Goal: Transaction & Acquisition: Purchase product/service

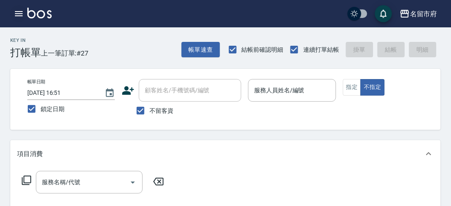
click at [20, 16] on icon "button" at bounding box center [19, 13] width 8 height 5
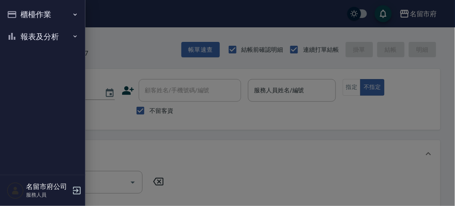
drag, startPoint x: 23, startPoint y: 28, endPoint x: 24, endPoint y: 38, distance: 9.5
click at [23, 34] on button "報表及分析" at bounding box center [42, 37] width 79 height 22
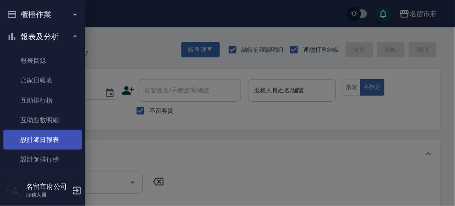
click at [37, 146] on link "設計師日報表" at bounding box center [42, 140] width 79 height 20
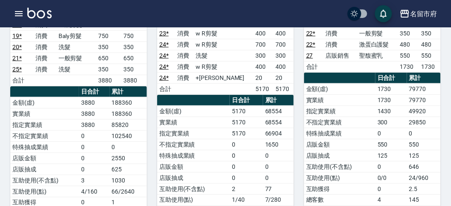
scroll to position [47, 0]
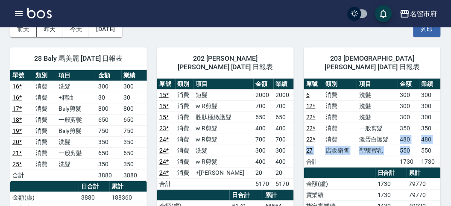
drag, startPoint x: 399, startPoint y: 128, endPoint x: 413, endPoint y: 137, distance: 16.9
click at [413, 137] on tbody "6 消費 洗髮 300 300 12 * 消費 洗髮 300 300 22 * 消費 洗髮 300 300 22 * 消費 一般剪髮 350 350 22 *…" at bounding box center [372, 128] width 137 height 78
click at [413, 145] on td "550" at bounding box center [408, 150] width 21 height 11
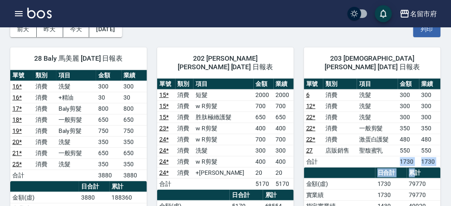
drag, startPoint x: 388, startPoint y: 154, endPoint x: 417, endPoint y: 157, distance: 28.4
click at [417, 167] on th "累計" at bounding box center [424, 172] width 34 height 11
drag, startPoint x: 413, startPoint y: 151, endPoint x: 440, endPoint y: 149, distance: 26.9
click at [440, 156] on tr "合計 1730 1730" at bounding box center [372, 161] width 137 height 11
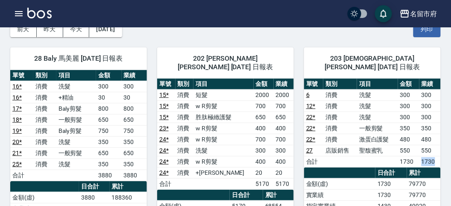
click at [440, 156] on td "1730" at bounding box center [429, 161] width 21 height 11
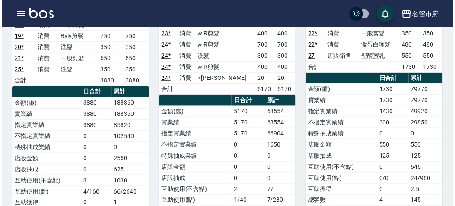
scroll to position [190, 0]
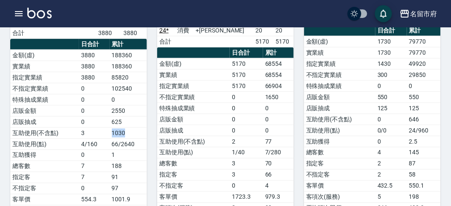
drag, startPoint x: 109, startPoint y: 126, endPoint x: 133, endPoint y: 128, distance: 24.0
click at [132, 128] on tr "互助使用(不含點) 3 1030" at bounding box center [78, 132] width 137 height 11
click at [133, 128] on td "1030" at bounding box center [128, 132] width 37 height 11
drag, startPoint x: 111, startPoint y: 106, endPoint x: 131, endPoint y: 105, distance: 20.5
click at [131, 105] on td "2550" at bounding box center [128, 110] width 37 height 11
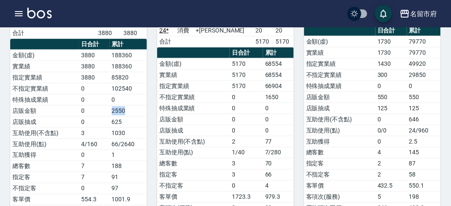
click at [131, 105] on td "2550" at bounding box center [128, 110] width 37 height 11
drag, startPoint x: 113, startPoint y: 116, endPoint x: 122, endPoint y: 115, distance: 8.5
click at [122, 116] on td "625" at bounding box center [128, 121] width 37 height 11
click at [15, 11] on icon "button" at bounding box center [19, 13] width 8 height 5
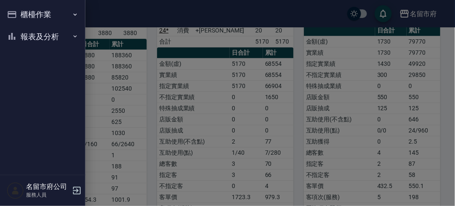
click at [15, 11] on button "櫃檯作業" at bounding box center [42, 14] width 79 height 22
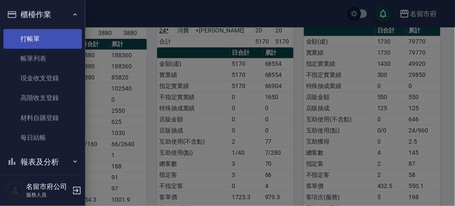
click at [32, 29] on link "打帳單" at bounding box center [42, 39] width 79 height 20
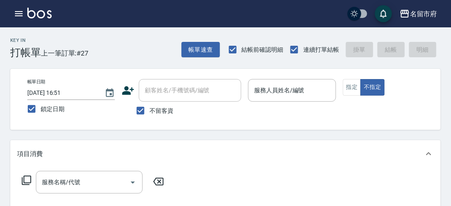
click at [141, 51] on div "Key In 打帳單 上一筆訂單:#27 帳單速查 結帳前確認明細 連續打單結帳 掛單 結帳 明細" at bounding box center [220, 42] width 440 height 31
click at [139, 51] on div "Key In 打帳單 上一筆訂單:#27 帳單速查 結帳前確認明細 連續打單結帳 掛單 結帳 明細" at bounding box center [220, 42] width 440 height 31
click at [295, 102] on div "服務人員姓名/編號 服務人員姓名/編號" at bounding box center [292, 95] width 88 height 32
click at [285, 86] on input "服務人員姓名/編號" at bounding box center [292, 90] width 80 height 15
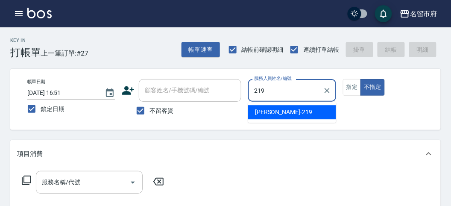
type input "[PERSON_NAME]-219"
type button "false"
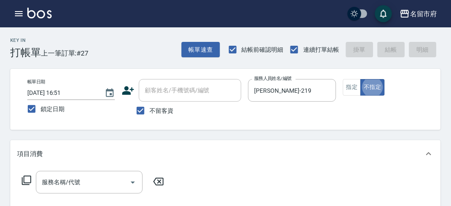
click at [24, 182] on icon at bounding box center [26, 179] width 9 height 9
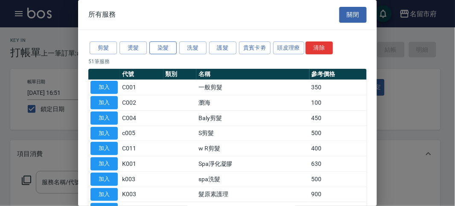
click at [165, 44] on button "染髮" at bounding box center [162, 47] width 27 height 13
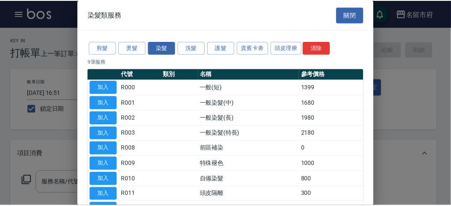
scroll to position [56, 0]
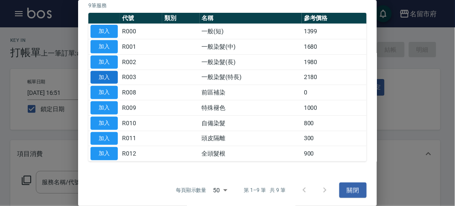
click at [105, 73] on button "加入" at bounding box center [103, 77] width 27 height 13
type input "一般染髮(特長)(R003)"
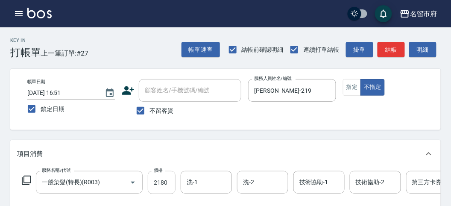
click at [156, 178] on input "2180" at bounding box center [162, 182] width 28 height 23
type input "2080"
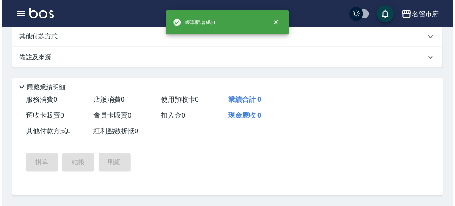
scroll to position [0, 0]
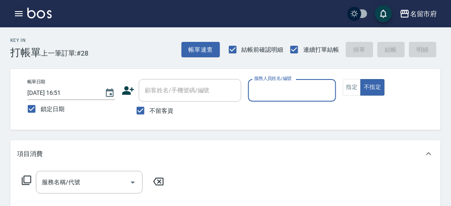
click at [19, 15] on icon "button" at bounding box center [19, 13] width 8 height 5
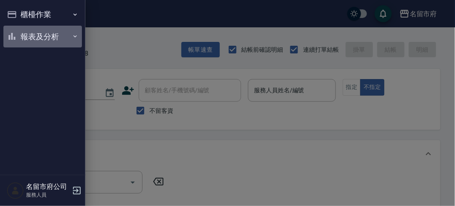
click at [9, 45] on button "報表及分析" at bounding box center [42, 37] width 79 height 22
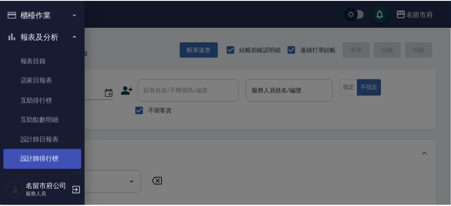
scroll to position [28, 0]
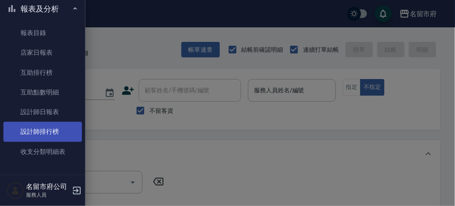
click at [40, 129] on link "設計師排行榜" at bounding box center [42, 132] width 79 height 20
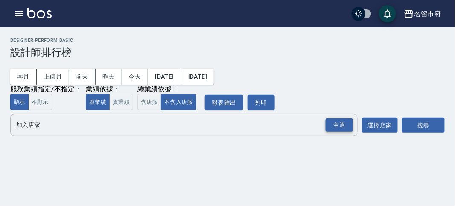
click at [341, 128] on div "全選" at bounding box center [339, 124] width 27 height 13
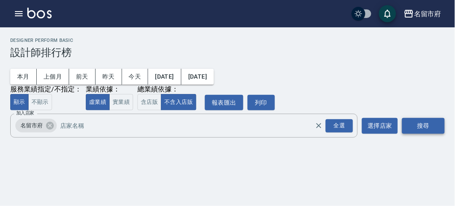
click at [425, 121] on button "搜尋" at bounding box center [423, 126] width 43 height 16
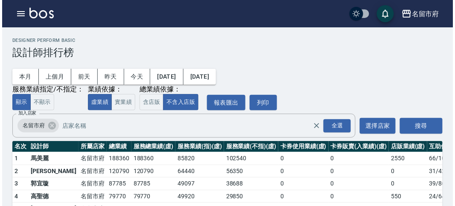
scroll to position [75, 0]
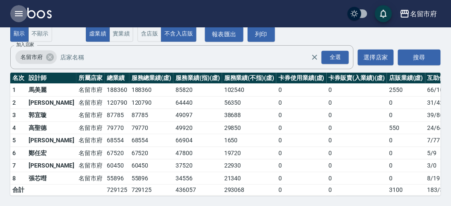
click at [22, 13] on icon "button" at bounding box center [19, 14] width 10 height 10
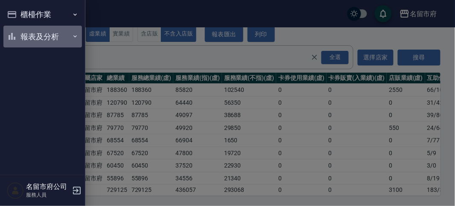
click at [26, 37] on button "報表及分析" at bounding box center [42, 37] width 79 height 22
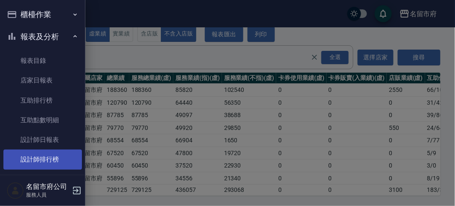
scroll to position [28, 0]
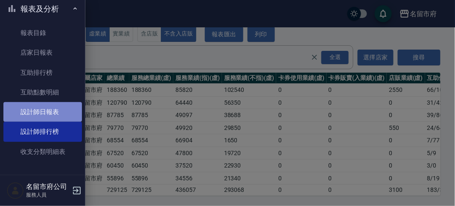
click at [56, 107] on link "設計師日報表" at bounding box center [42, 112] width 79 height 20
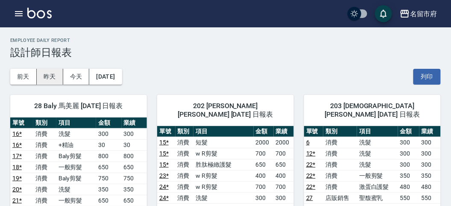
click at [56, 75] on button "昨天" at bounding box center [50, 77] width 26 height 16
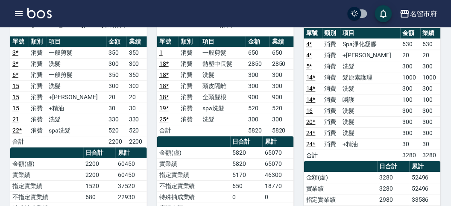
scroll to position [379, 0]
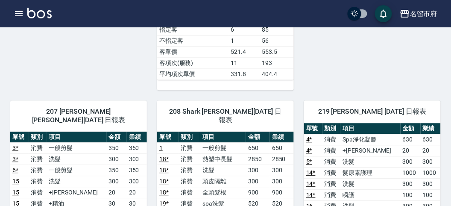
click at [44, 16] on img at bounding box center [39, 13] width 24 height 11
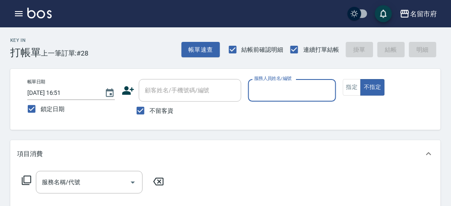
click at [295, 86] on input "服務人員姓名/編號" at bounding box center [292, 90] width 80 height 15
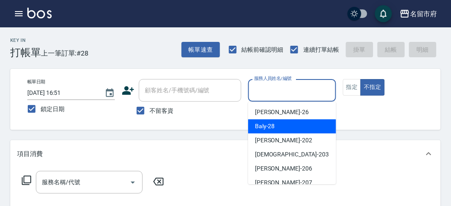
click at [276, 120] on div "Baly -28" at bounding box center [292, 126] width 88 height 14
type input "Baly-28"
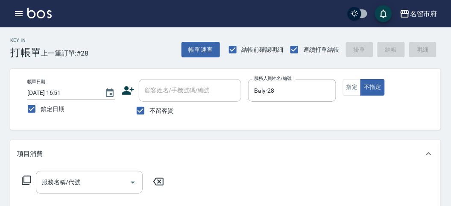
click at [23, 180] on icon at bounding box center [26, 180] width 10 height 10
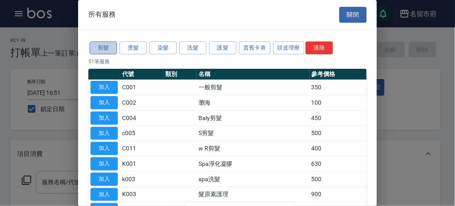
click at [105, 48] on button "剪髮" at bounding box center [103, 47] width 27 height 13
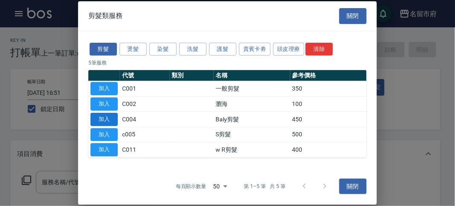
click at [98, 123] on button "加入" at bounding box center [103, 119] width 27 height 13
type input "Baly剪髮(C004)"
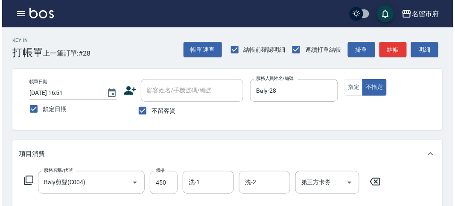
scroll to position [250, 0]
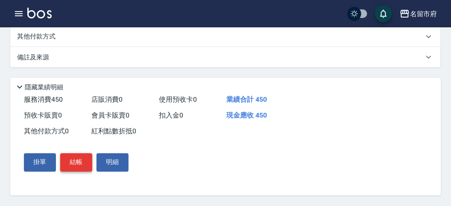
click at [85, 159] on button "結帳" at bounding box center [76, 162] width 32 height 18
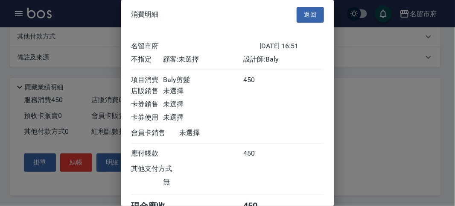
scroll to position [47, 0]
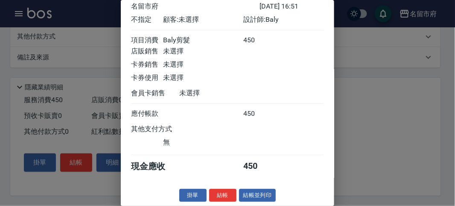
click at [224, 190] on button "結帳" at bounding box center [222, 195] width 27 height 13
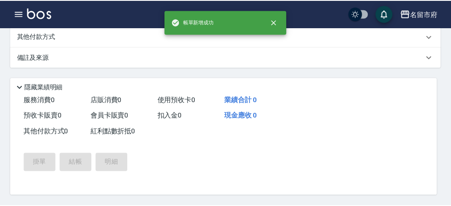
scroll to position [0, 0]
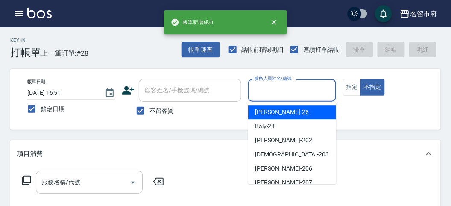
click at [261, 92] on input "服務人員姓名/編號" at bounding box center [292, 90] width 80 height 15
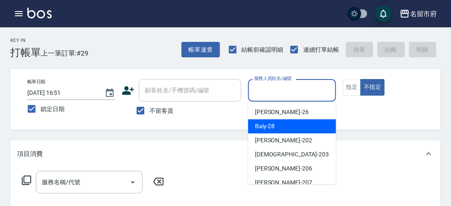
click at [256, 129] on span "Baly -28" at bounding box center [265, 126] width 20 height 9
type input "Baly-28"
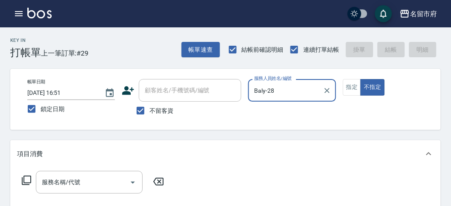
click at [23, 178] on icon at bounding box center [26, 180] width 10 height 10
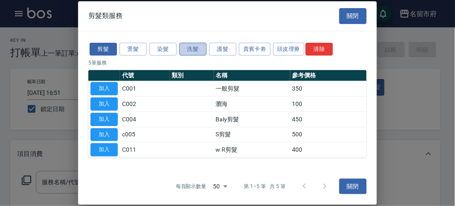
click at [192, 50] on button "洗髮" at bounding box center [192, 48] width 27 height 13
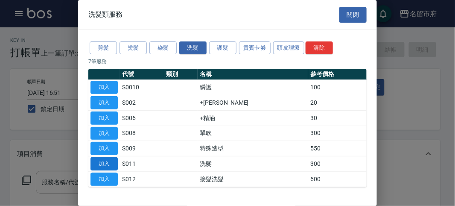
click at [99, 160] on button "加入" at bounding box center [103, 163] width 27 height 13
type input "洗髮(S011)"
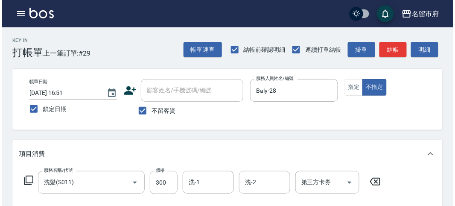
scroll to position [250, 0]
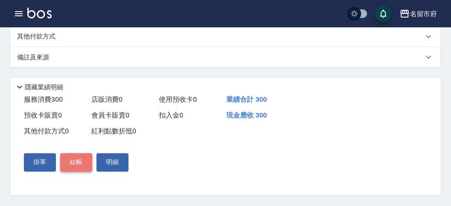
click at [77, 162] on button "結帳" at bounding box center [76, 162] width 32 height 18
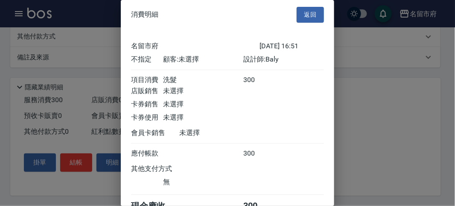
scroll to position [47, 0]
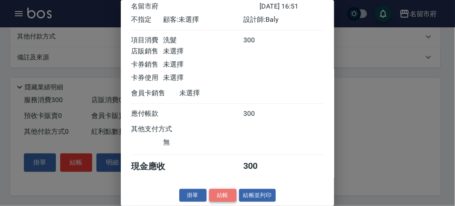
click at [213, 196] on button "結帳" at bounding box center [222, 195] width 27 height 13
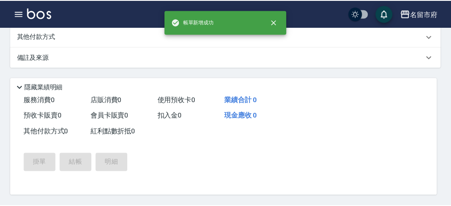
scroll to position [0, 0]
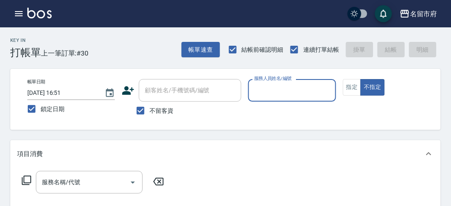
click at [286, 92] on input "服務人員姓名/編號" at bounding box center [292, 90] width 80 height 15
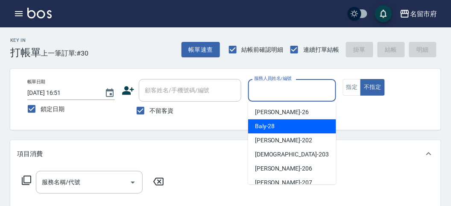
click at [267, 124] on span "Baly -28" at bounding box center [265, 126] width 20 height 9
type input "Baly-28"
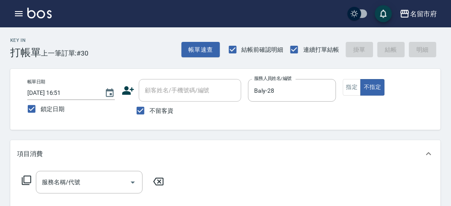
click at [28, 181] on icon at bounding box center [26, 180] width 10 height 10
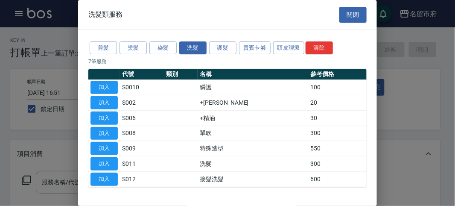
click at [109, 84] on button "加入" at bounding box center [103, 87] width 27 height 13
type input "瞬護(S0010)"
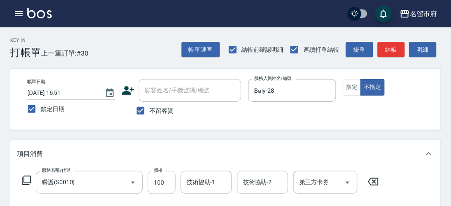
click at [26, 178] on icon at bounding box center [26, 180] width 10 height 10
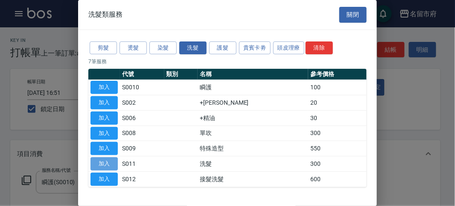
click at [107, 163] on button "加入" at bounding box center [103, 163] width 27 height 13
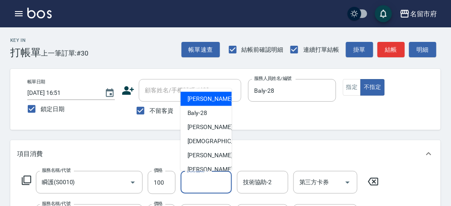
drag, startPoint x: 200, startPoint y: 184, endPoint x: 211, endPoint y: 165, distance: 21.8
click at [201, 183] on input "技術協助-1" at bounding box center [206, 182] width 44 height 15
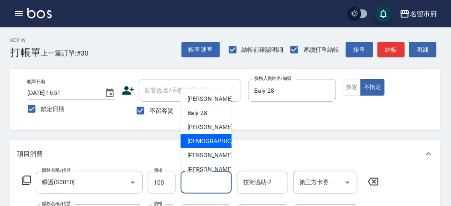
scroll to position [93, 0]
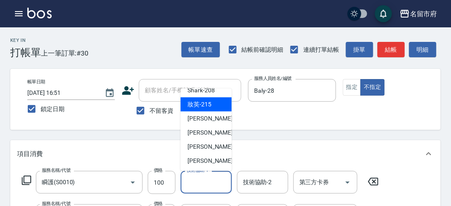
click at [208, 104] on span "妝英 -215" at bounding box center [199, 104] width 24 height 9
type input "妝英-215"
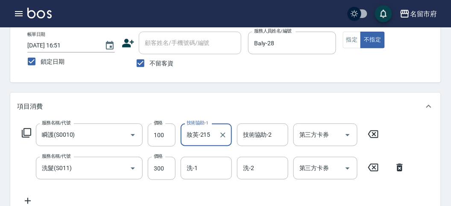
scroll to position [95, 0]
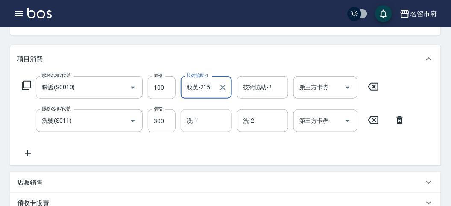
click at [210, 112] on div "洗-1" at bounding box center [206, 120] width 51 height 23
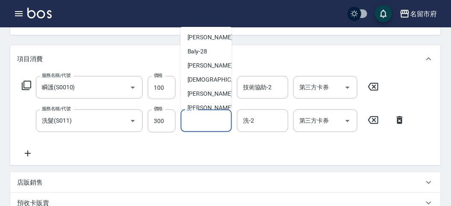
scroll to position [93, 0]
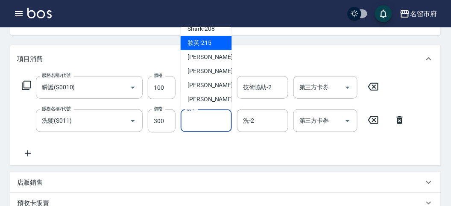
click at [215, 48] on div "妝英 -215" at bounding box center [206, 43] width 51 height 14
type input "妝英-215"
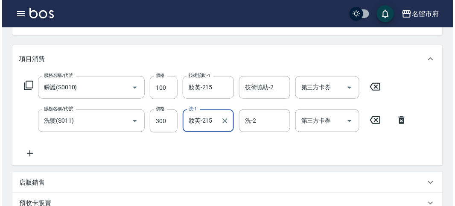
scroll to position [283, 0]
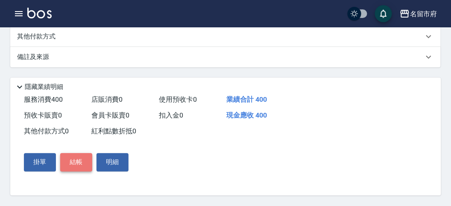
click at [79, 162] on button "結帳" at bounding box center [76, 162] width 32 height 18
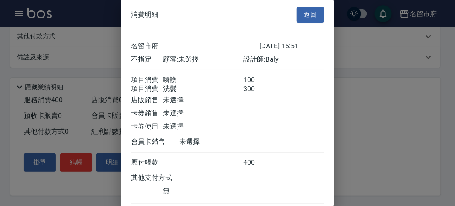
scroll to position [57, 0]
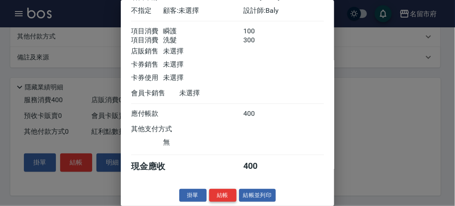
drag, startPoint x: 216, startPoint y: 193, endPoint x: 213, endPoint y: 187, distance: 6.5
click at [216, 192] on button "結帳" at bounding box center [222, 195] width 27 height 13
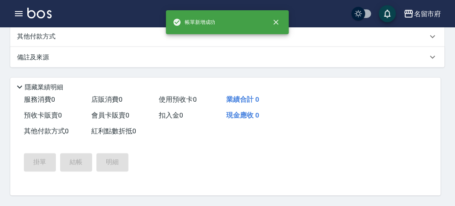
scroll to position [0, 0]
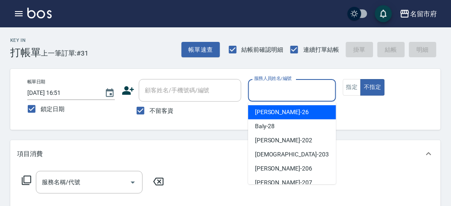
click at [310, 94] on input "服務人員姓名/編號" at bounding box center [292, 90] width 80 height 15
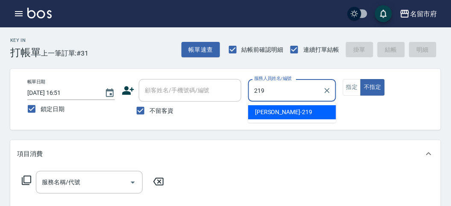
type input "[PERSON_NAME]-219"
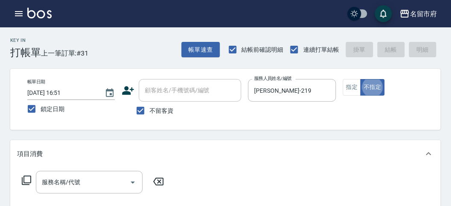
type button "false"
click at [22, 181] on icon at bounding box center [26, 180] width 10 height 10
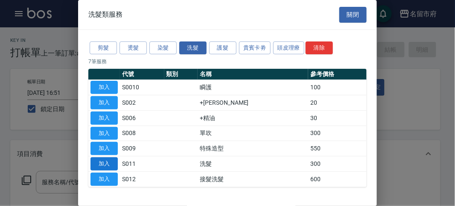
click at [114, 165] on button "加入" at bounding box center [103, 163] width 27 height 13
type input "洗髮(S011)"
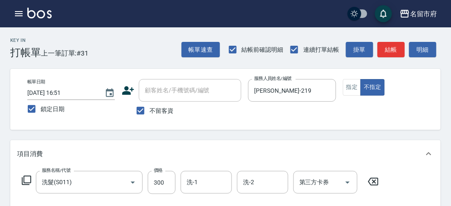
click at [372, 179] on icon at bounding box center [372, 181] width 21 height 10
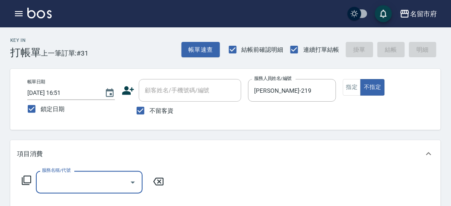
click at [30, 180] on icon at bounding box center [26, 180] width 10 height 10
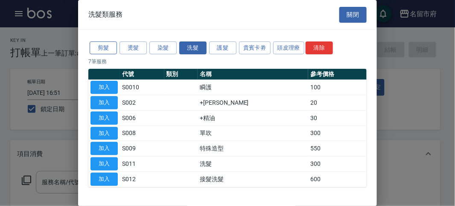
click at [98, 50] on button "剪髮" at bounding box center [103, 47] width 27 height 13
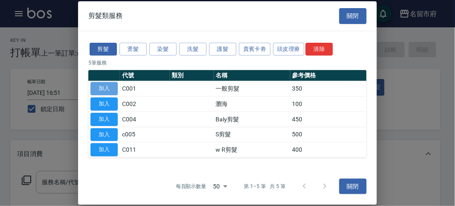
click at [105, 90] on button "加入" at bounding box center [103, 88] width 27 height 13
type input "一般剪髮(C001)"
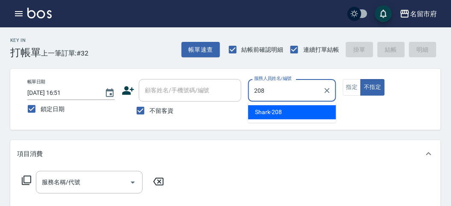
click at [274, 113] on span "Shark -208" at bounding box center [268, 112] width 27 height 9
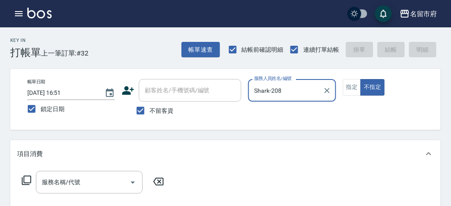
type input "Shark-208"
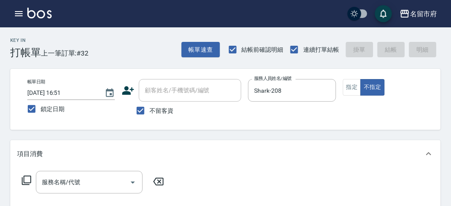
click at [27, 176] on icon at bounding box center [26, 180] width 10 height 10
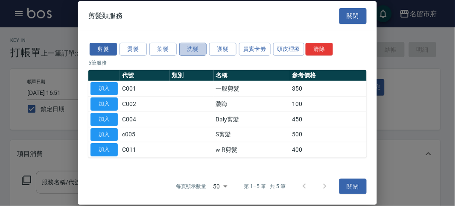
click at [199, 48] on button "洗髮" at bounding box center [192, 48] width 27 height 13
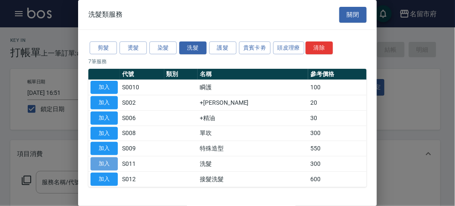
click at [106, 161] on button "加入" at bounding box center [103, 163] width 27 height 13
type input "洗髮(S011)"
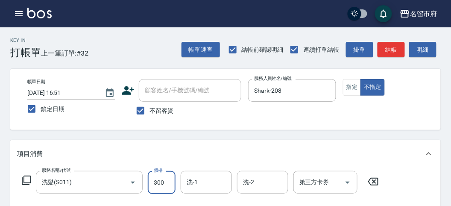
click at [164, 181] on input "300" at bounding box center [162, 182] width 28 height 23
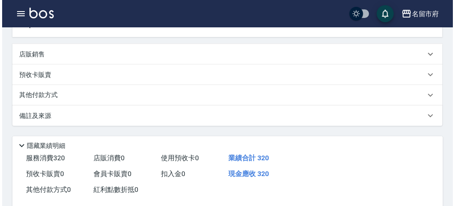
scroll to position [237, 0]
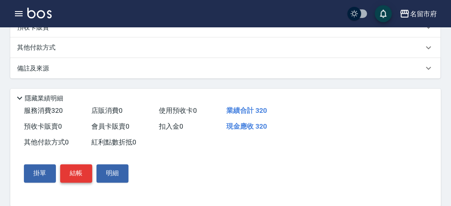
type input "320"
click at [85, 175] on button "結帳" at bounding box center [76, 173] width 32 height 18
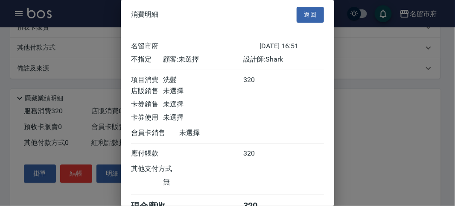
scroll to position [47, 0]
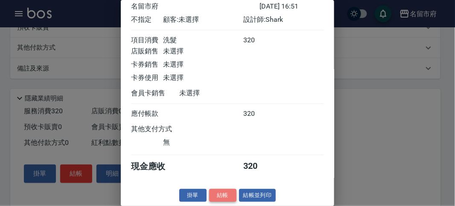
click at [214, 193] on button "結帳" at bounding box center [222, 195] width 27 height 13
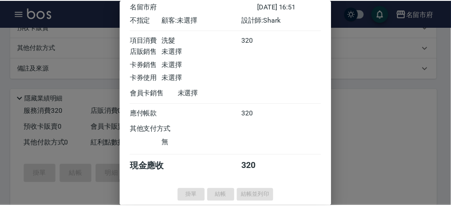
scroll to position [0, 0]
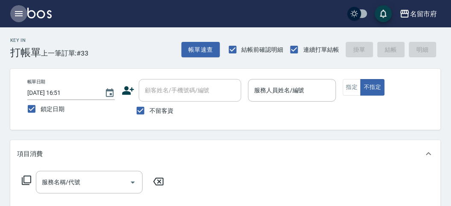
click at [20, 15] on icon "button" at bounding box center [19, 13] width 8 height 5
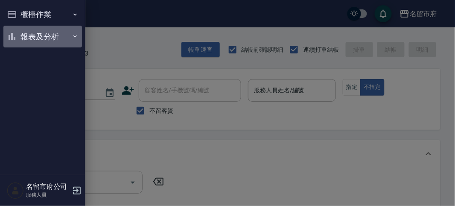
click at [37, 35] on button "報表及分析" at bounding box center [42, 37] width 79 height 22
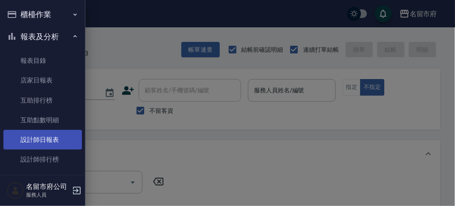
click at [55, 147] on link "設計師日報表" at bounding box center [42, 140] width 79 height 20
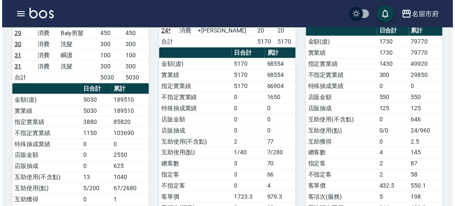
scroll to position [142, 0]
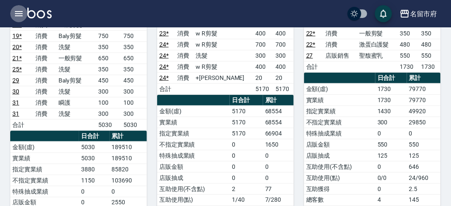
click at [18, 11] on icon "button" at bounding box center [19, 13] width 8 height 5
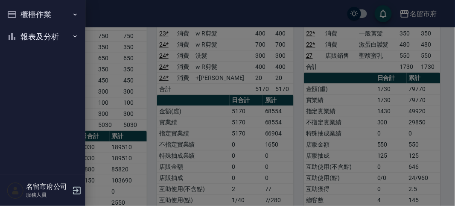
click at [37, 12] on button "櫃檯作業" at bounding box center [42, 14] width 79 height 22
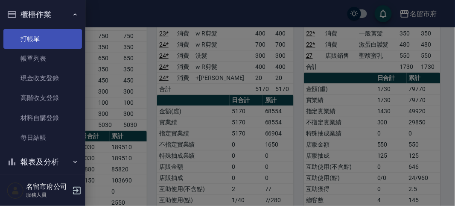
click at [41, 32] on link "打帳單" at bounding box center [42, 39] width 79 height 20
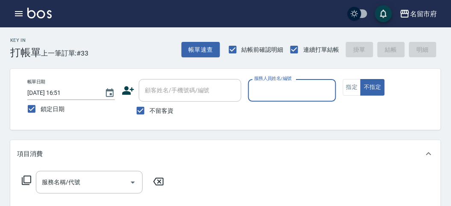
click at [280, 89] on input "服務人員姓名/編號" at bounding box center [292, 90] width 80 height 15
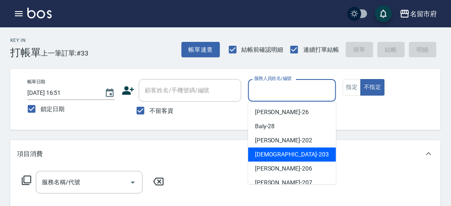
drag, startPoint x: 271, startPoint y: 153, endPoint x: 209, endPoint y: 163, distance: 62.8
click at [271, 154] on span "聖德 -203" at bounding box center [292, 154] width 74 height 9
type input "聖德-203"
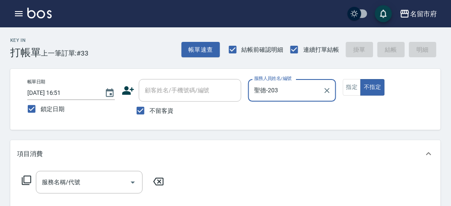
click at [24, 175] on icon at bounding box center [26, 179] width 9 height 9
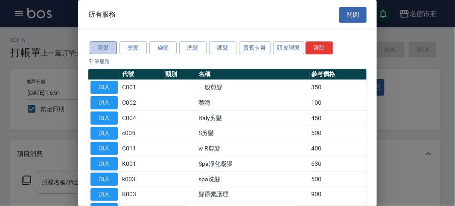
click at [102, 50] on button "剪髮" at bounding box center [103, 47] width 27 height 13
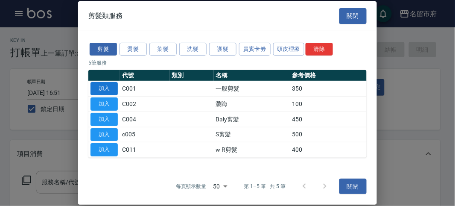
click at [108, 86] on button "加入" at bounding box center [103, 88] width 27 height 13
type input "一般剪髮(C001)"
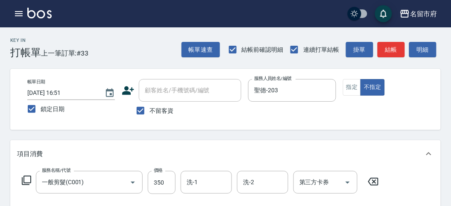
click at [429, 47] on button "明細" at bounding box center [422, 50] width 27 height 16
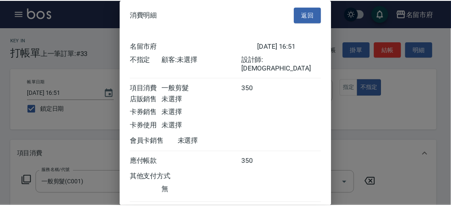
scroll to position [47, 0]
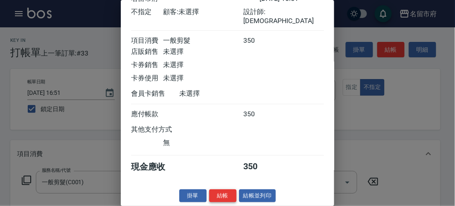
click at [223, 195] on button "結帳" at bounding box center [222, 195] width 27 height 13
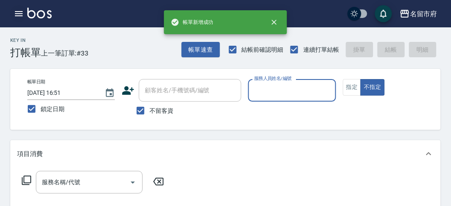
click at [17, 15] on icon "button" at bounding box center [19, 13] width 8 height 5
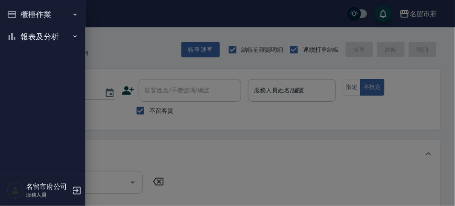
drag, startPoint x: 29, startPoint y: 36, endPoint x: 31, endPoint y: 64, distance: 27.4
click at [29, 37] on button "報表及分析" at bounding box center [42, 37] width 79 height 22
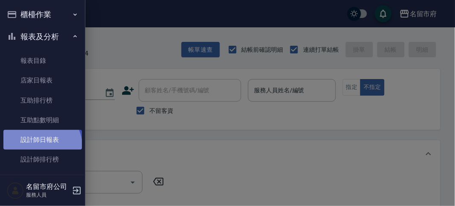
click at [41, 146] on link "設計師日報表" at bounding box center [42, 140] width 79 height 20
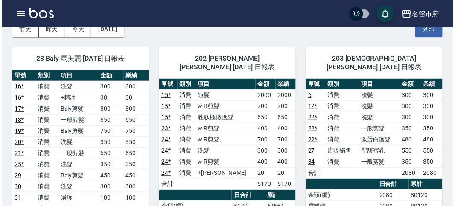
scroll to position [95, 0]
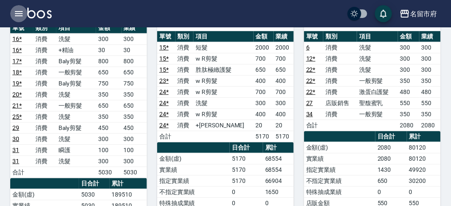
click at [20, 10] on icon "button" at bounding box center [19, 14] width 10 height 10
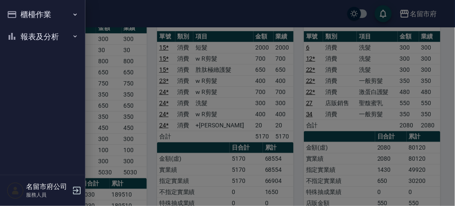
click at [20, 10] on nav "櫃檯作業 打帳單 帳單列表 現金收支登錄 高階收支登錄 材料自購登錄 每日結帳 報表及分析 報表目錄 店家日報表 互助排行榜 互助點數明細 設計師日報表 設計…" at bounding box center [42, 87] width 85 height 175
click at [32, 15] on button "櫃檯作業" at bounding box center [42, 14] width 79 height 22
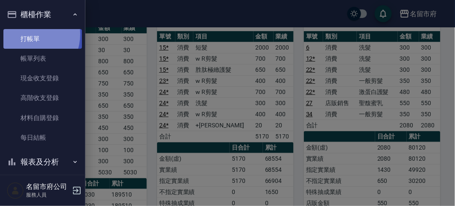
click at [28, 34] on link "打帳單" at bounding box center [42, 39] width 79 height 20
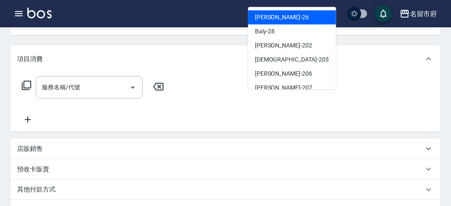
scroll to position [87, 0]
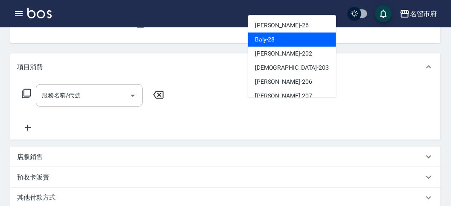
click at [195, 146] on div "店販銷售" at bounding box center [225, 156] width 430 height 20
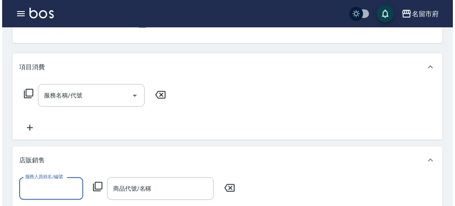
scroll to position [0, 0]
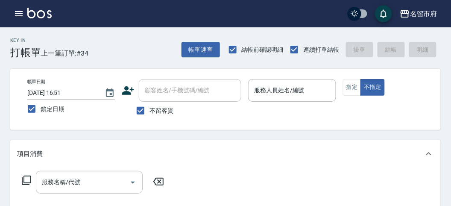
click at [293, 103] on p at bounding box center [292, 106] width 88 height 9
click at [293, 88] on input "服務人員姓名/編號" at bounding box center [292, 90] width 80 height 15
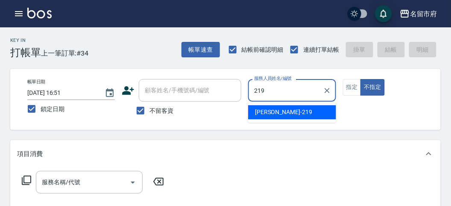
type input "[PERSON_NAME]-219"
type button "false"
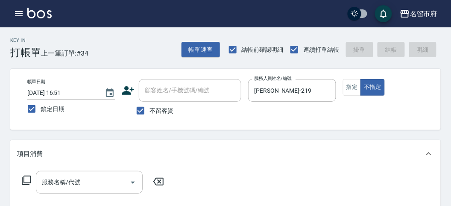
click at [26, 177] on icon at bounding box center [26, 180] width 10 height 10
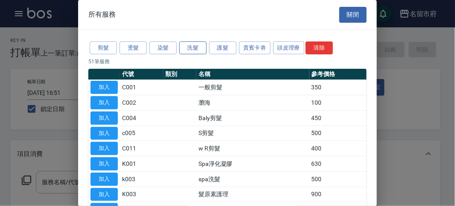
click at [190, 44] on button "洗髮" at bounding box center [192, 47] width 27 height 13
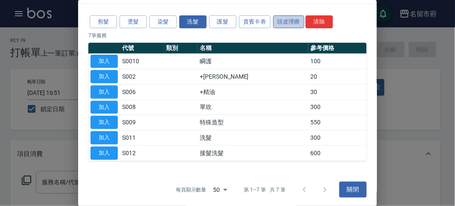
click at [283, 18] on button "頭皮理療" at bounding box center [289, 21] width 32 height 13
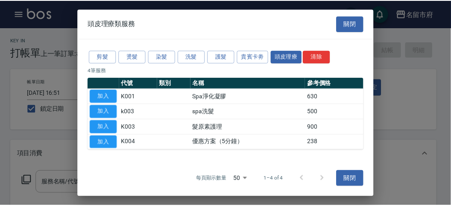
scroll to position [0, 0]
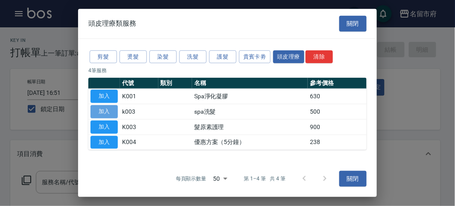
click at [112, 114] on button "加入" at bounding box center [103, 111] width 27 height 13
type input "spa洗髮(k003)"
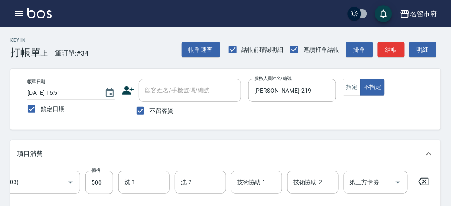
drag, startPoint x: 422, startPoint y: 184, endPoint x: 310, endPoint y: 147, distance: 117.2
click at [422, 183] on icon at bounding box center [423, 181] width 21 height 10
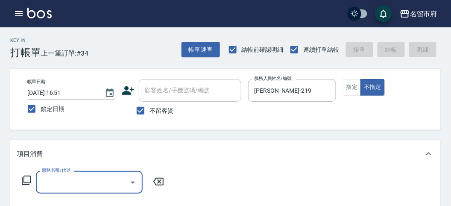
click at [26, 181] on icon at bounding box center [26, 180] width 10 height 10
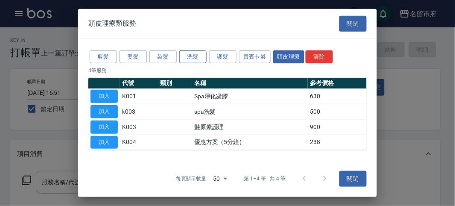
click at [194, 57] on button "洗髮" at bounding box center [192, 56] width 27 height 13
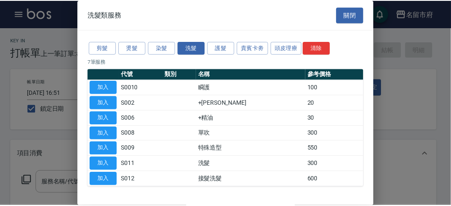
scroll to position [26, 0]
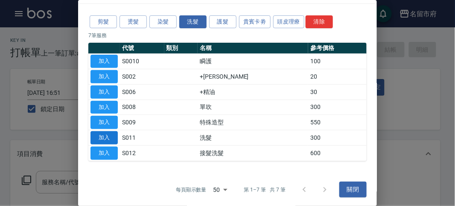
click at [105, 132] on button "加入" at bounding box center [103, 137] width 27 height 13
type input "洗髮(S011)"
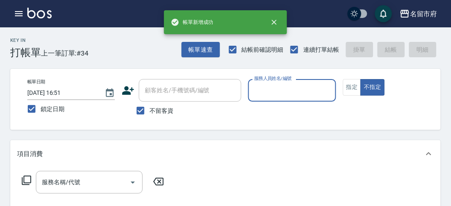
scroll to position [0, 0]
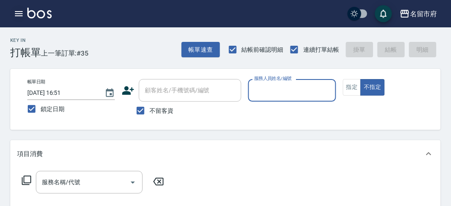
click at [17, 15] on icon "button" at bounding box center [19, 13] width 8 height 5
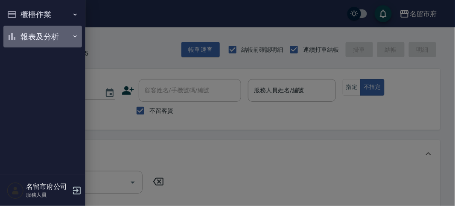
click at [25, 46] on button "報表及分析" at bounding box center [42, 37] width 79 height 22
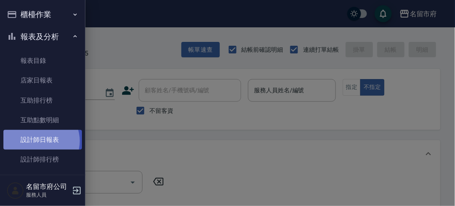
click at [40, 141] on link "設計師日報表" at bounding box center [42, 140] width 79 height 20
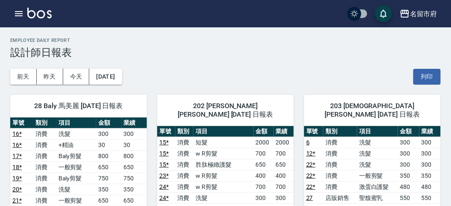
scroll to position [95, 0]
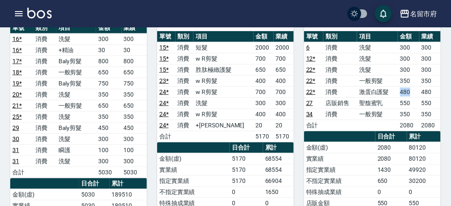
drag, startPoint x: 396, startPoint y: 84, endPoint x: 408, endPoint y: 83, distance: 12.4
click at [408, 86] on tr "22 * 消費 激蛋白護髮 480 480" at bounding box center [372, 91] width 137 height 11
click at [408, 86] on td "480" at bounding box center [408, 91] width 21 height 11
drag, startPoint x: 401, startPoint y: 102, endPoint x: 411, endPoint y: 102, distance: 9.8
click at [411, 108] on td "350" at bounding box center [408, 113] width 21 height 11
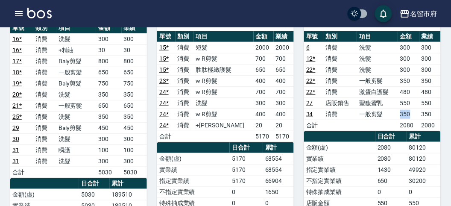
click at [411, 108] on td "350" at bounding box center [408, 113] width 21 height 11
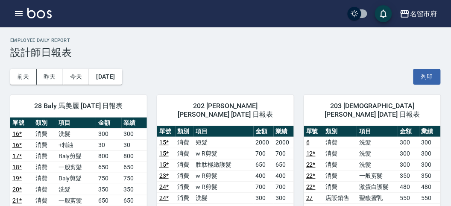
click at [37, 9] on img at bounding box center [39, 13] width 24 height 11
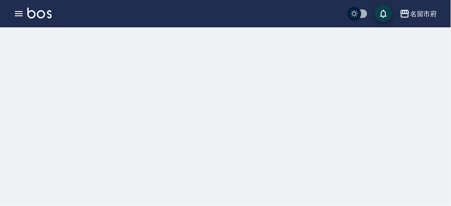
click at [33, 9] on img at bounding box center [39, 13] width 24 height 11
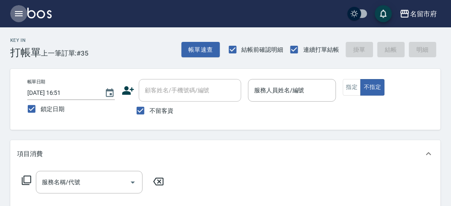
click at [19, 9] on icon "button" at bounding box center [19, 14] width 10 height 10
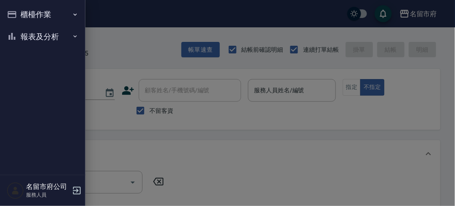
click at [26, 10] on button "櫃檯作業" at bounding box center [42, 14] width 79 height 22
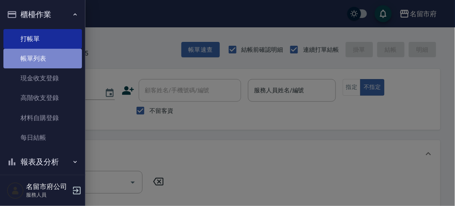
click at [44, 54] on link "帳單列表" at bounding box center [42, 59] width 79 height 20
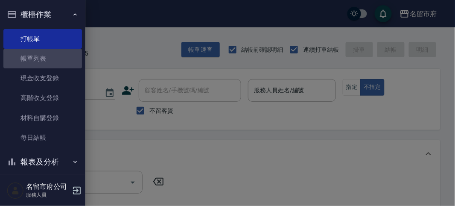
click at [38, 58] on link "帳單列表" at bounding box center [42, 59] width 79 height 20
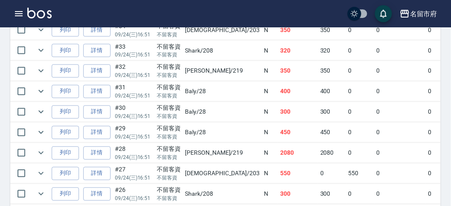
scroll to position [190, 0]
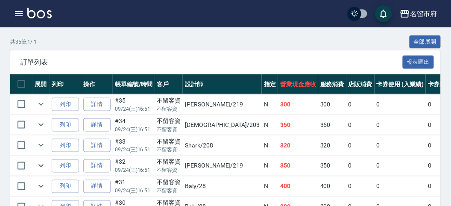
click at [43, 10] on img at bounding box center [39, 13] width 24 height 11
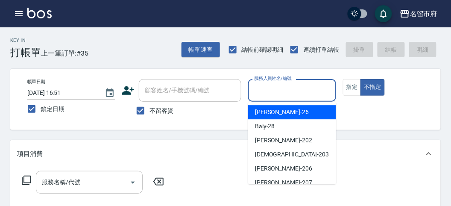
click at [328, 93] on input "服務人員姓名/編號" at bounding box center [292, 90] width 80 height 15
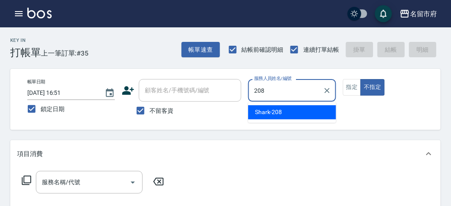
type input "Shark-208"
type button "false"
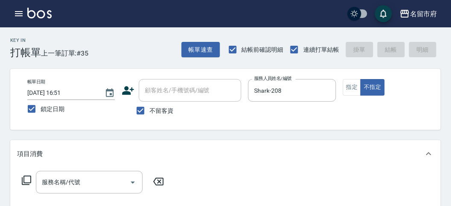
click at [31, 182] on icon at bounding box center [26, 179] width 9 height 9
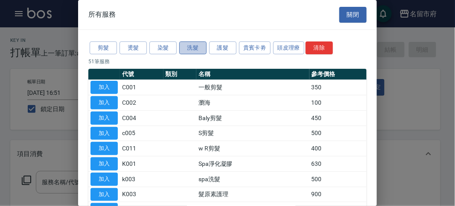
drag, startPoint x: 186, startPoint y: 45, endPoint x: 193, endPoint y: 46, distance: 6.9
click at [187, 45] on button "洗髮" at bounding box center [192, 47] width 27 height 13
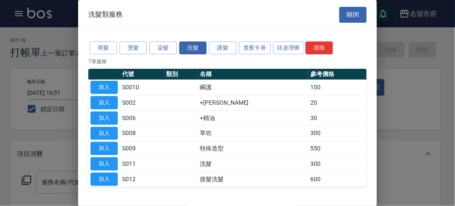
scroll to position [26, 0]
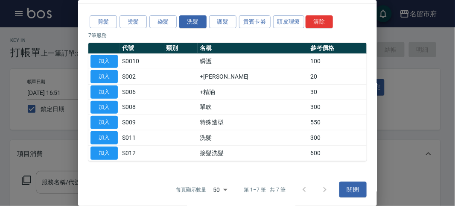
click at [112, 136] on button "加入" at bounding box center [103, 137] width 27 height 13
type input "洗髮(S011)"
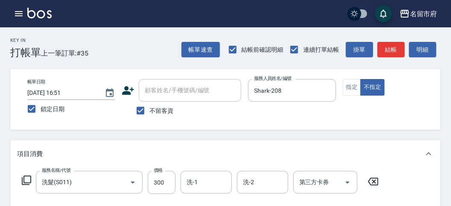
click at [28, 178] on icon at bounding box center [26, 180] width 10 height 10
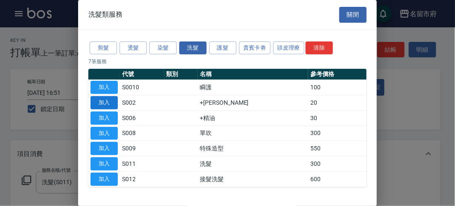
click at [106, 102] on button "加入" at bounding box center [103, 102] width 27 height 13
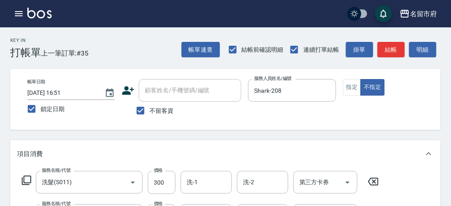
click at [24, 180] on icon at bounding box center [26, 180] width 10 height 10
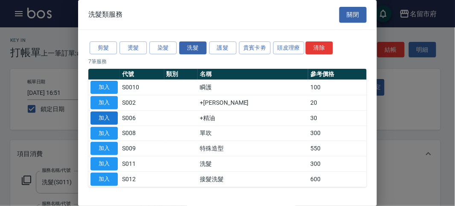
click at [101, 119] on button "加入" at bounding box center [103, 117] width 27 height 13
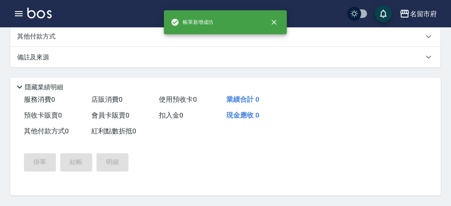
scroll to position [0, 0]
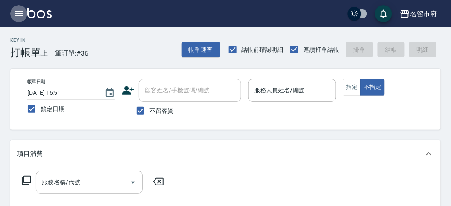
click at [15, 12] on icon "button" at bounding box center [19, 14] width 10 height 10
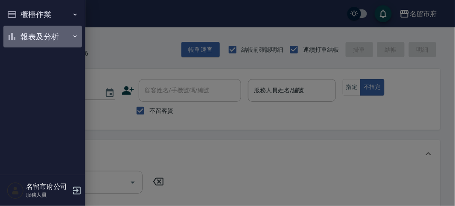
click at [35, 36] on button "報表及分析" at bounding box center [42, 37] width 79 height 22
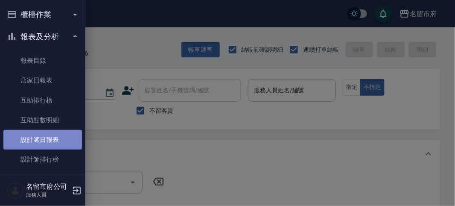
click at [61, 141] on link "設計師日報表" at bounding box center [42, 140] width 79 height 20
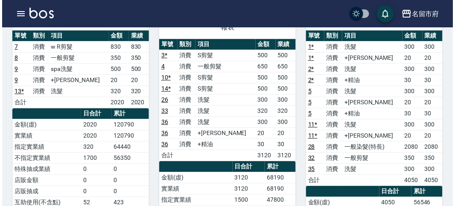
scroll to position [284, 0]
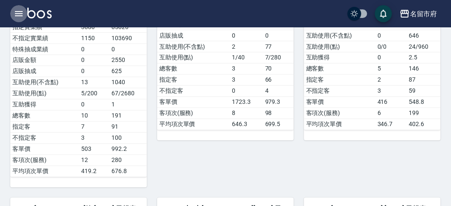
click at [16, 13] on icon "button" at bounding box center [19, 13] width 8 height 5
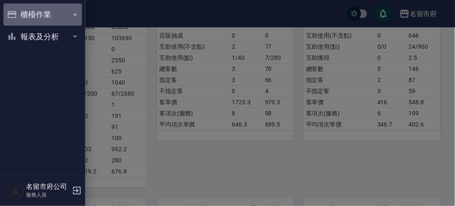
click at [44, 17] on button "櫃檯作業" at bounding box center [42, 14] width 79 height 22
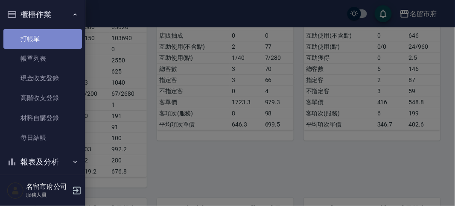
click at [50, 37] on link "打帳單" at bounding box center [42, 39] width 79 height 20
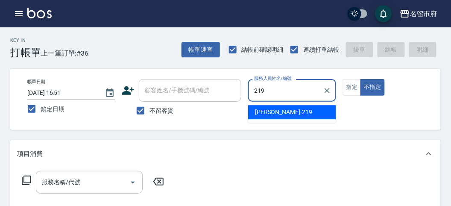
type input "[PERSON_NAME]-219"
type button "false"
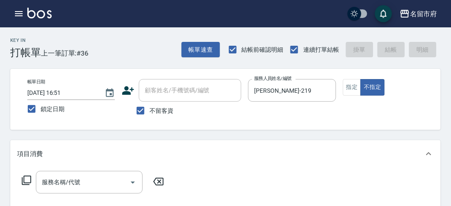
click at [181, 163] on div "項目消費" at bounding box center [225, 153] width 430 height 27
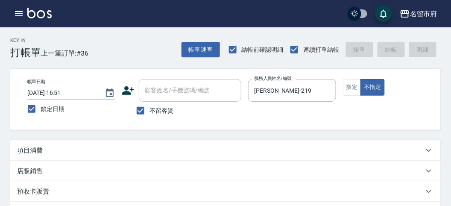
drag, startPoint x: 61, startPoint y: 154, endPoint x: 9, endPoint y: 160, distance: 52.0
click at [61, 153] on div "項目消費" at bounding box center [220, 150] width 406 height 9
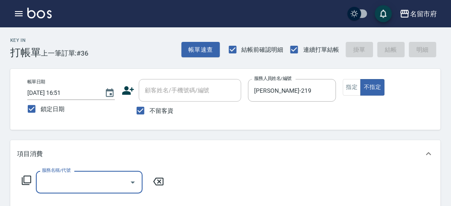
click at [24, 179] on icon at bounding box center [26, 180] width 10 height 10
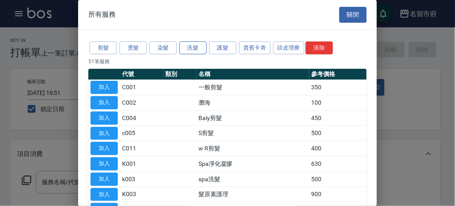
click at [190, 47] on button "洗髮" at bounding box center [192, 47] width 27 height 13
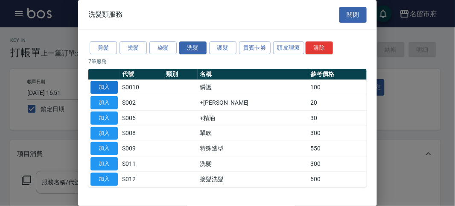
click at [109, 83] on button "加入" at bounding box center [103, 87] width 27 height 13
type input "瞬護(S0010)"
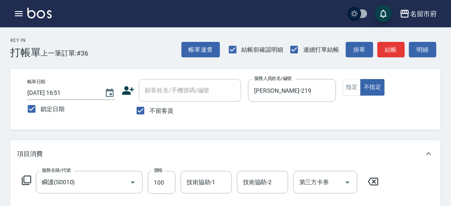
click at [26, 178] on icon at bounding box center [26, 180] width 10 height 10
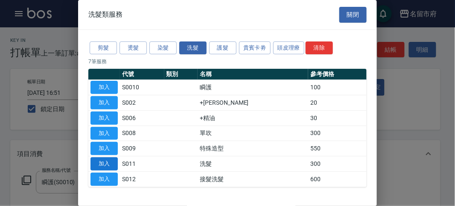
click at [109, 160] on button "加入" at bounding box center [103, 163] width 27 height 13
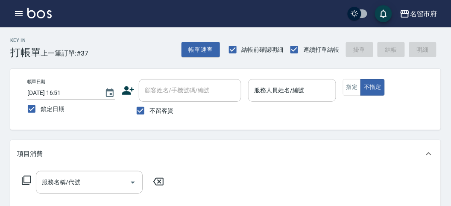
click at [310, 81] on div "服務人員姓名/編號" at bounding box center [292, 90] width 88 height 23
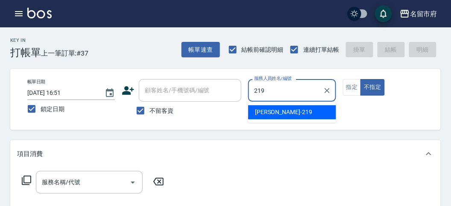
type input "[PERSON_NAME]-219"
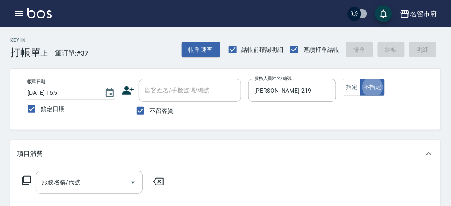
click at [23, 184] on icon at bounding box center [26, 180] width 10 height 10
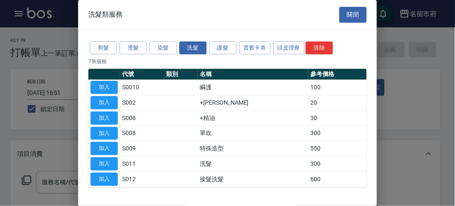
scroll to position [26, 0]
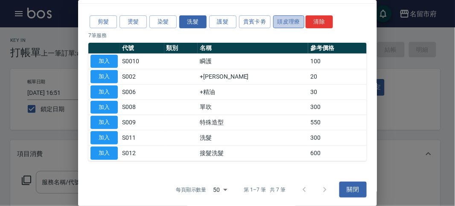
click at [282, 21] on button "頭皮理療" at bounding box center [289, 21] width 32 height 13
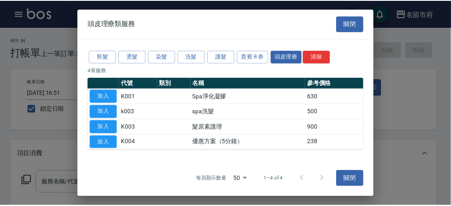
scroll to position [0, 0]
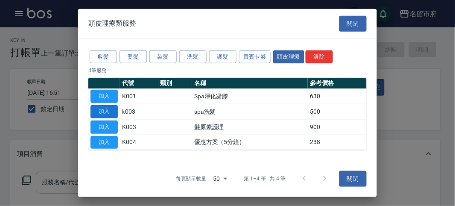
click at [111, 112] on button "加入" at bounding box center [103, 111] width 27 height 13
type input "spa洗髮(k003)"
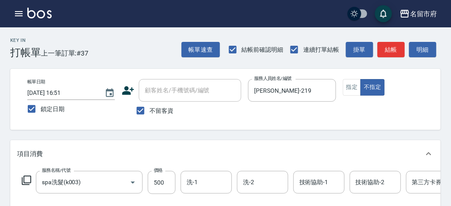
click at [29, 179] on icon at bounding box center [26, 180] width 10 height 10
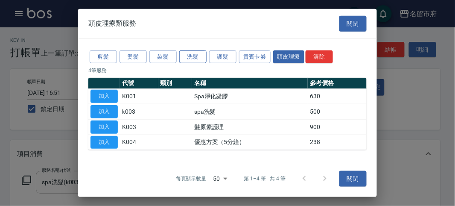
click at [199, 51] on button "洗髮" at bounding box center [192, 56] width 27 height 13
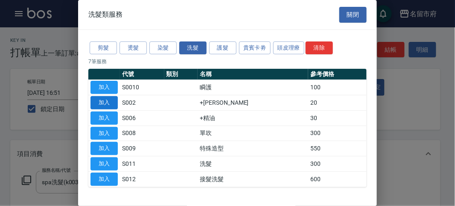
click at [114, 102] on button "加入" at bounding box center [103, 102] width 27 height 13
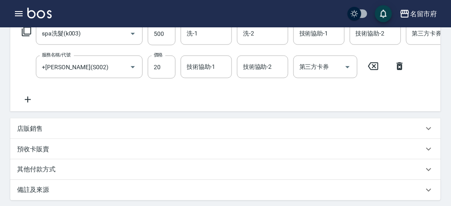
scroll to position [101, 0]
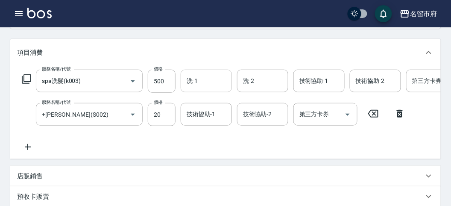
click at [219, 90] on div "洗-1" at bounding box center [206, 81] width 51 height 23
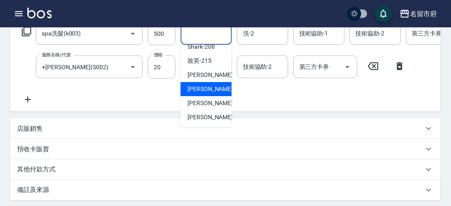
scroll to position [196, 0]
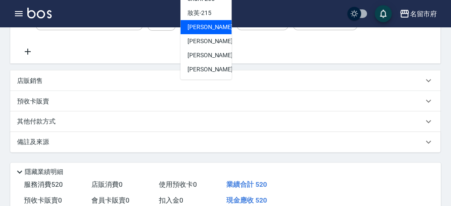
click at [195, 31] on span "小靜 -216" at bounding box center [215, 27] width 57 height 9
type input "小靜-216"
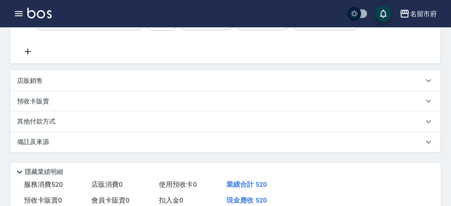
scroll to position [101, 0]
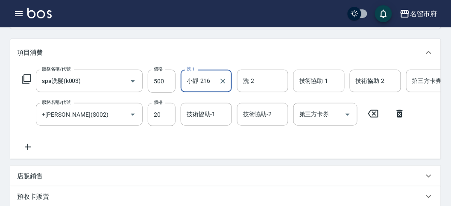
click at [313, 87] on input "技術協助-1" at bounding box center [319, 80] width 44 height 15
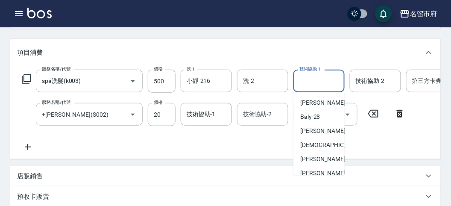
scroll to position [47, 0]
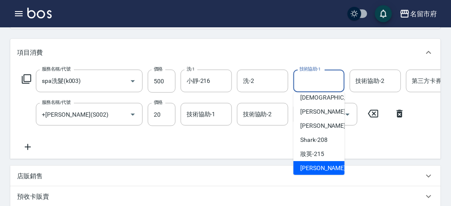
click at [323, 166] on span "小靜 -216" at bounding box center [328, 167] width 57 height 9
type input "小靜-216"
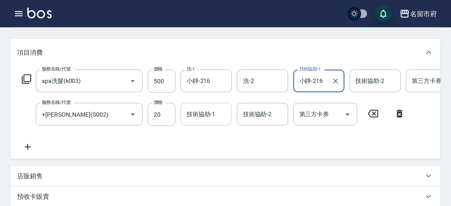
click at [221, 119] on input "技術協助-1" at bounding box center [206, 114] width 44 height 15
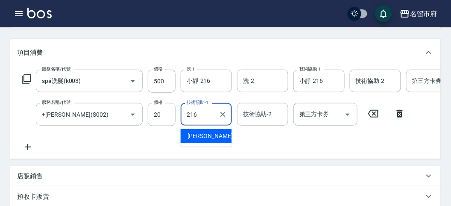
type input "小靜-216"
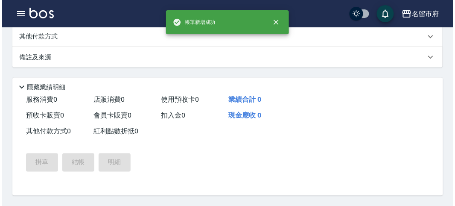
scroll to position [0, 0]
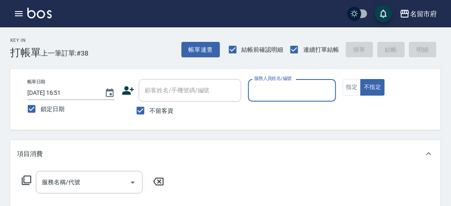
click at [289, 85] on input "服務人員姓名/編號" at bounding box center [292, 90] width 80 height 15
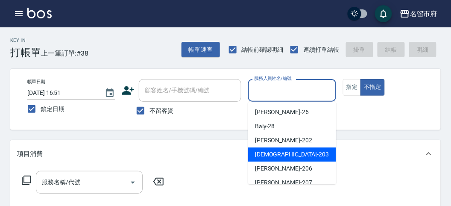
click at [274, 152] on span "聖德 -203" at bounding box center [292, 154] width 74 height 9
type input "聖德-203"
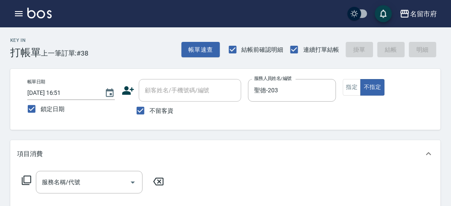
click at [26, 178] on icon at bounding box center [26, 180] width 10 height 10
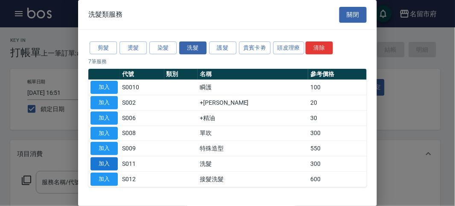
click at [106, 164] on button "加入" at bounding box center [103, 163] width 27 height 13
type input "洗髮(S011)"
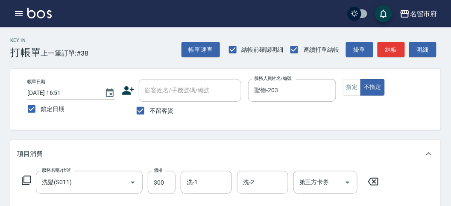
click at [31, 182] on icon at bounding box center [26, 179] width 9 height 9
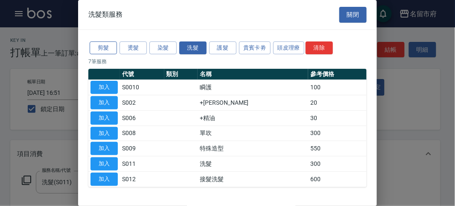
click at [106, 47] on button "剪髮" at bounding box center [103, 47] width 27 height 13
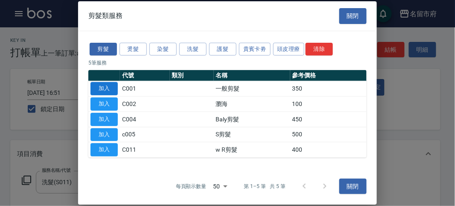
click at [106, 85] on button "加入" at bounding box center [103, 88] width 27 height 13
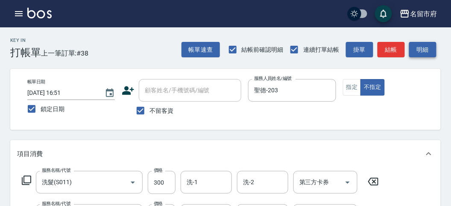
click at [431, 51] on button "明細" at bounding box center [422, 50] width 27 height 16
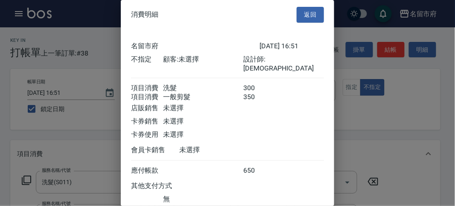
scroll to position [57, 0]
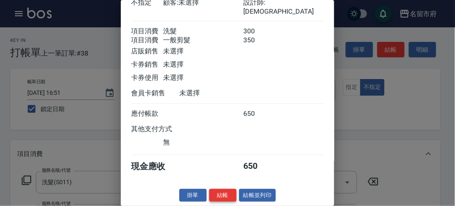
click at [218, 191] on button "結帳" at bounding box center [222, 195] width 27 height 13
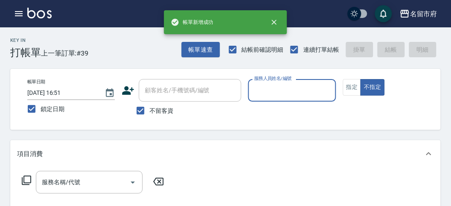
click at [265, 94] on input "服務人員姓名/編號" at bounding box center [292, 90] width 80 height 15
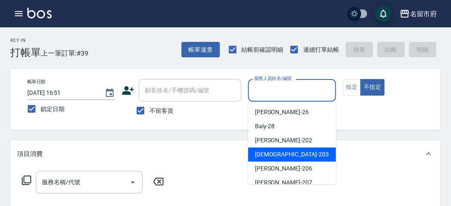
drag, startPoint x: 258, startPoint y: 146, endPoint x: 260, endPoint y: 152, distance: 6.5
click at [260, 151] on ul "[PERSON_NAME] -26 Baly -28 [PERSON_NAME] -202 聖德 -203 [PERSON_NAME] -206 [PERSO…" at bounding box center [292, 143] width 88 height 82
click at [260, 153] on span "聖德 -203" at bounding box center [292, 154] width 74 height 9
type input "聖德-203"
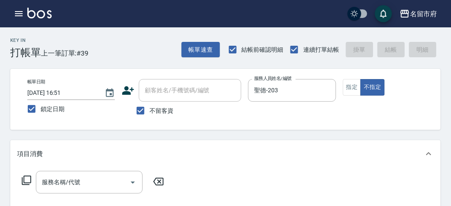
click at [32, 182] on div "服務名稱/代號 服務名稱/代號" at bounding box center [93, 182] width 152 height 23
click at [26, 176] on icon at bounding box center [26, 179] width 9 height 9
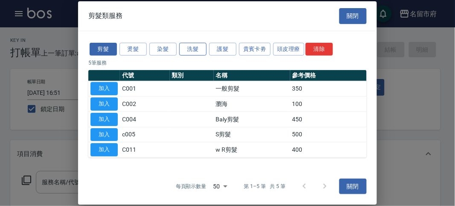
click at [198, 46] on button "洗髮" at bounding box center [192, 48] width 27 height 13
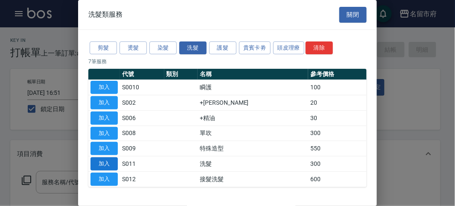
click at [96, 160] on button "加入" at bounding box center [103, 163] width 27 height 13
type input "洗髮(S011)"
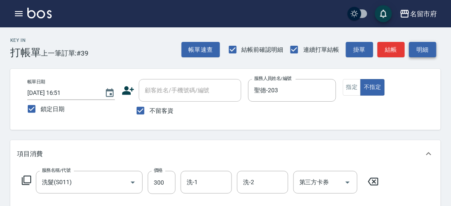
drag, startPoint x: 430, startPoint y: 50, endPoint x: 273, endPoint y: 105, distance: 166.0
click at [428, 50] on button "明細" at bounding box center [422, 50] width 27 height 16
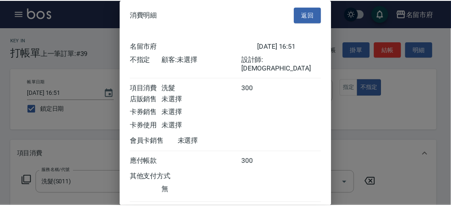
scroll to position [47, 0]
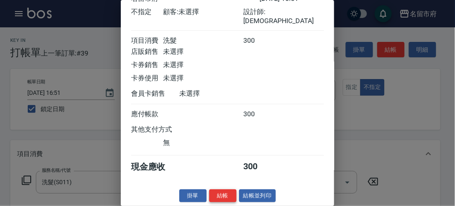
click at [210, 198] on button "結帳" at bounding box center [222, 195] width 27 height 13
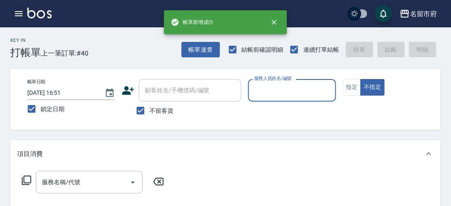
click at [19, 13] on icon "button" at bounding box center [19, 13] width 8 height 5
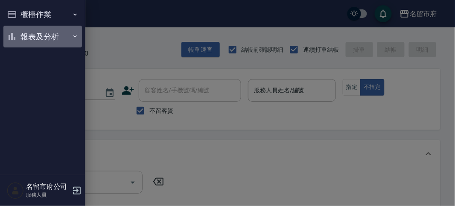
drag, startPoint x: 20, startPoint y: 32, endPoint x: 35, endPoint y: 120, distance: 90.0
click at [21, 32] on button "報表及分析" at bounding box center [42, 37] width 79 height 22
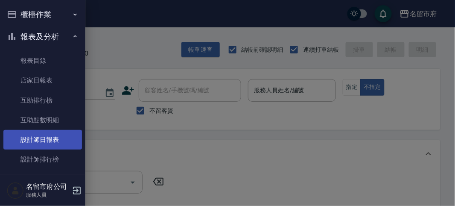
click at [44, 146] on link "設計師日報表" at bounding box center [42, 140] width 79 height 20
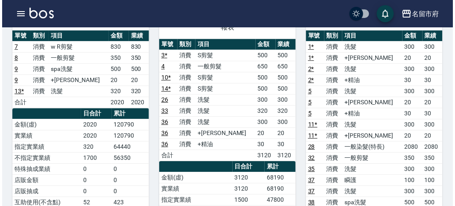
scroll to position [522, 0]
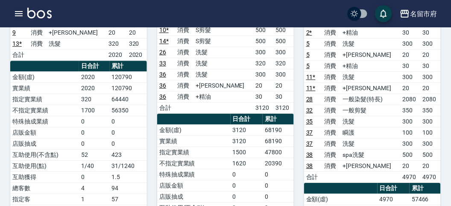
click at [14, 13] on icon "button" at bounding box center [19, 14] width 10 height 10
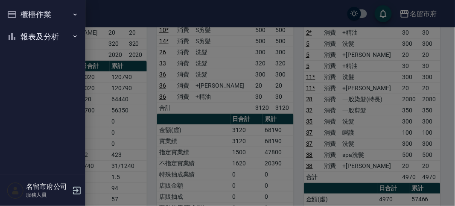
click at [28, 33] on button "報表及分析" at bounding box center [42, 37] width 79 height 22
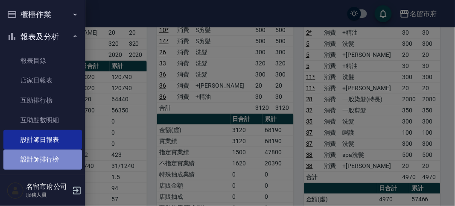
click at [53, 156] on link "設計師排行榜" at bounding box center [42, 159] width 79 height 20
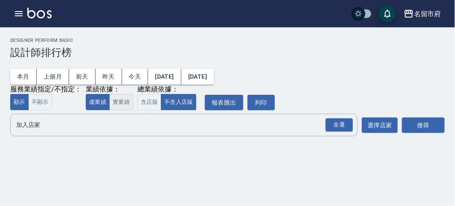
click at [125, 102] on button "實業績" at bounding box center [121, 102] width 24 height 17
click at [137, 102] on div "服務業績指定/不指定： 顯示 不顯示 業績依據： 虛業績 實業績 總業績依據： 含店販 不含入店販 報表匯出 列印" at bounding box center [142, 103] width 265 height 16
click at [141, 103] on button "含店販" at bounding box center [149, 102] width 24 height 17
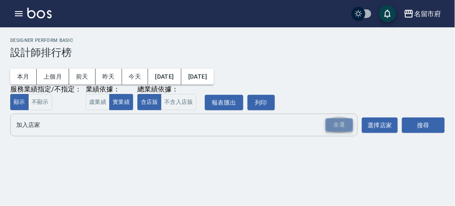
click at [338, 123] on div "全選" at bounding box center [339, 124] width 27 height 13
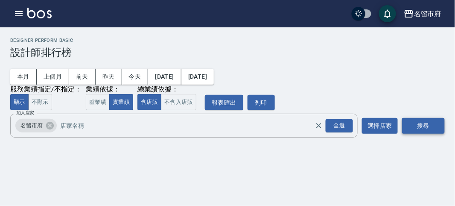
click at [435, 120] on button "搜尋" at bounding box center [423, 126] width 43 height 16
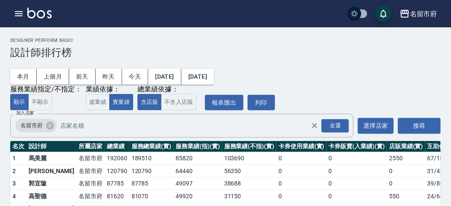
scroll to position [47, 0]
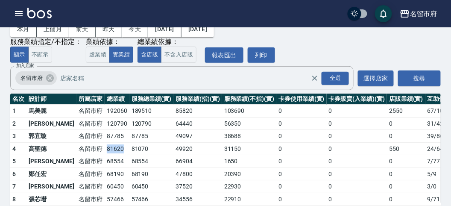
drag, startPoint x: 76, startPoint y: 147, endPoint x: 97, endPoint y: 147, distance: 21.3
click at [105, 147] on td "81620" at bounding box center [117, 148] width 25 height 13
drag, startPoint x: 76, startPoint y: 158, endPoint x: 88, endPoint y: 157, distance: 12.8
click at [88, 157] on tr "5 [PERSON_NAME] [GEOGRAPHIC_DATA] 68554 68554 66904 1650 0 0 0 7 / 77" at bounding box center [246, 161] width 473 height 13
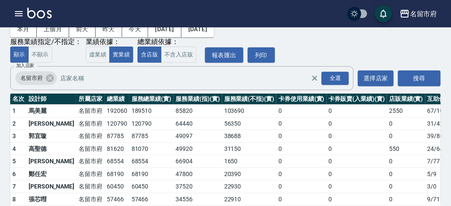
click at [105, 157] on td "68554" at bounding box center [117, 161] width 25 height 13
drag, startPoint x: 75, startPoint y: 172, endPoint x: 94, endPoint y: 172, distance: 18.8
click at [94, 172] on tr "6 [PERSON_NAME] [GEOGRAPHIC_DATA] 68190 68190 47800 20390 0 0 0 5 / 9" at bounding box center [246, 173] width 473 height 13
click at [105, 172] on td "68190" at bounding box center [117, 173] width 25 height 13
drag, startPoint x: 80, startPoint y: 179, endPoint x: 96, endPoint y: 183, distance: 17.0
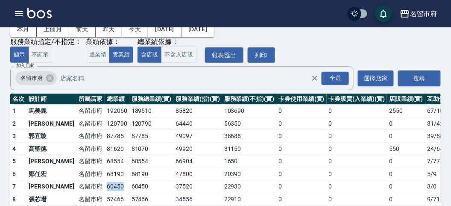
click at [105, 183] on td "60450" at bounding box center [117, 186] width 25 height 13
drag, startPoint x: 77, startPoint y: 195, endPoint x: 95, endPoint y: 195, distance: 18.4
click at [105, 195] on td "57466" at bounding box center [117, 199] width 25 height 13
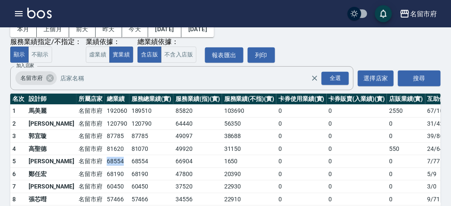
drag, startPoint x: 79, startPoint y: 160, endPoint x: 95, endPoint y: 161, distance: 15.8
click at [105, 161] on td "68554" at bounding box center [117, 161] width 25 height 13
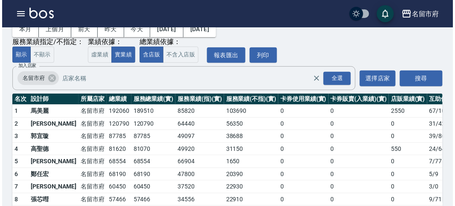
scroll to position [75, 0]
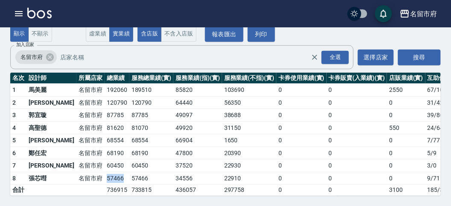
drag, startPoint x: 78, startPoint y: 172, endPoint x: 95, endPoint y: 172, distance: 17.1
click at [105, 172] on td "57466" at bounding box center [117, 178] width 25 height 13
drag, startPoint x: 79, startPoint y: 159, endPoint x: 93, endPoint y: 157, distance: 14.2
click at [105, 159] on td "60450" at bounding box center [117, 165] width 25 height 13
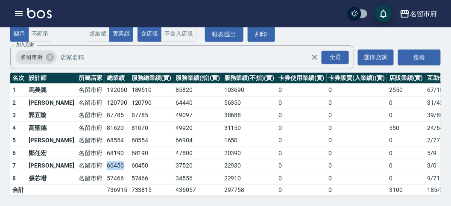
click at [105, 159] on td "60450" at bounding box center [117, 165] width 25 height 13
drag, startPoint x: 76, startPoint y: 146, endPoint x: 95, endPoint y: 144, distance: 18.8
click at [105, 146] on td "68190" at bounding box center [117, 152] width 25 height 13
click at [76, 121] on td "名留市府" at bounding box center [90, 127] width 28 height 13
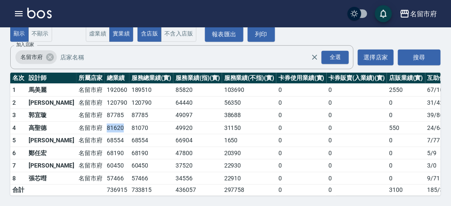
drag, startPoint x: 75, startPoint y: 120, endPoint x: 98, endPoint y: 120, distance: 23.5
click at [98, 121] on tr "4 [PERSON_NAME][GEOGRAPHIC_DATA] 81620 81070 49920 31150 0 0 550 24 / 646" at bounding box center [246, 127] width 473 height 13
click at [105, 121] on td "81620" at bounding box center [117, 127] width 25 height 13
drag, startPoint x: 79, startPoint y: 123, endPoint x: 98, endPoint y: 121, distance: 18.9
click at [105, 121] on td "81620" at bounding box center [117, 127] width 25 height 13
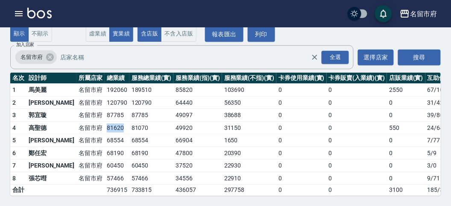
click at [105, 121] on td "81620" at bounding box center [117, 127] width 25 height 13
drag, startPoint x: 78, startPoint y: 99, endPoint x: 100, endPoint y: 96, distance: 22.0
click at [100, 96] on tr "2 [PERSON_NAME]紋 名留市府 120790 120790 64440 56350 0 0 0 31 / 423" at bounding box center [246, 102] width 473 height 13
click at [129, 96] on td "120790" at bounding box center [151, 102] width 44 height 13
drag, startPoint x: 74, startPoint y: 108, endPoint x: 102, endPoint y: 108, distance: 28.2
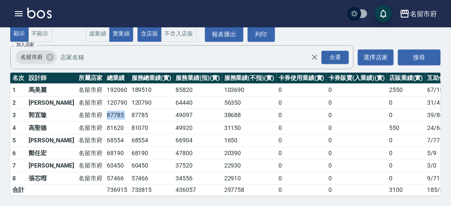
click at [102, 109] on tr "3 [PERSON_NAME] [GEOGRAPHIC_DATA] 87785 87785 49097 38688 0 0 0 39 / 867" at bounding box center [246, 115] width 473 height 13
click at [129, 109] on td "87785" at bounding box center [151, 115] width 44 height 13
click at [21, 13] on icon "button" at bounding box center [19, 14] width 10 height 10
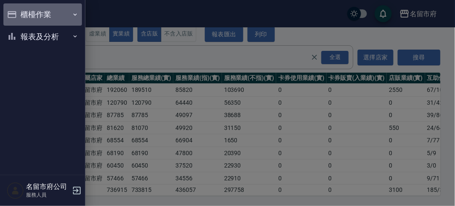
click at [21, 15] on button "櫃檯作業" at bounding box center [42, 14] width 79 height 22
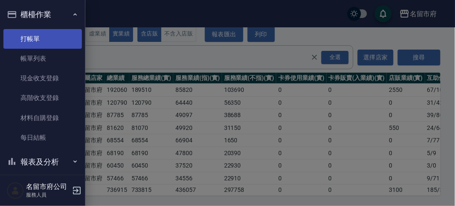
click at [29, 33] on link "打帳單" at bounding box center [42, 39] width 79 height 20
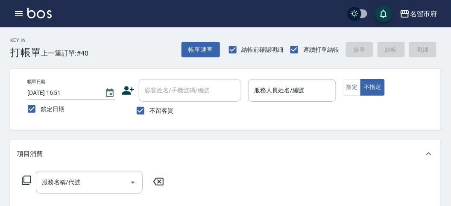
click at [119, 43] on div "Key In 打帳單 上一筆訂單:#40 帳單速查 結帳前確認明細 連續打單結帳 掛單 結帳 明細" at bounding box center [220, 42] width 440 height 31
click at [18, 16] on icon "button" at bounding box center [19, 13] width 8 height 5
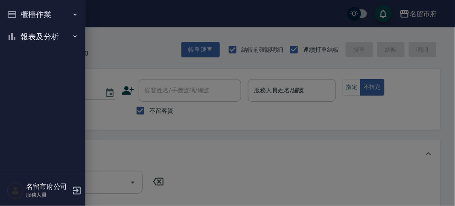
click at [35, 40] on button "報表及分析" at bounding box center [42, 37] width 79 height 22
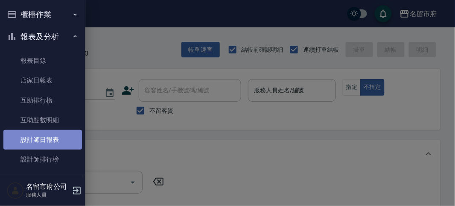
click at [57, 139] on link "設計師日報表" at bounding box center [42, 140] width 79 height 20
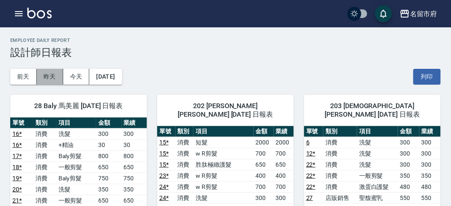
click at [48, 73] on button "昨天" at bounding box center [50, 77] width 26 height 16
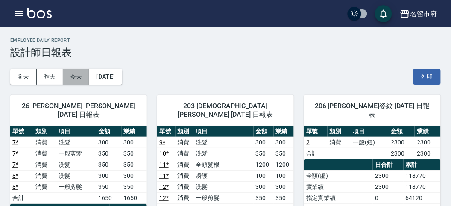
click at [77, 78] on button "今天" at bounding box center [76, 77] width 26 height 16
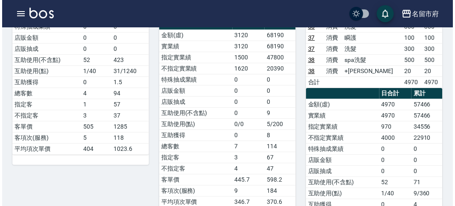
scroll to position [664, 0]
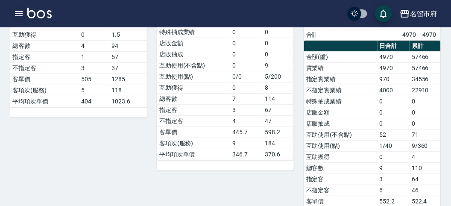
click at [21, 13] on icon "button" at bounding box center [19, 13] width 8 height 5
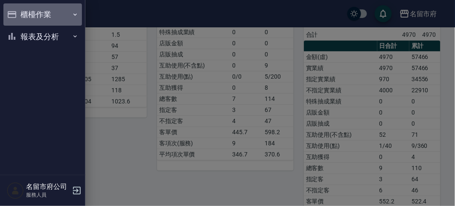
click at [29, 15] on button "櫃檯作業" at bounding box center [42, 14] width 79 height 22
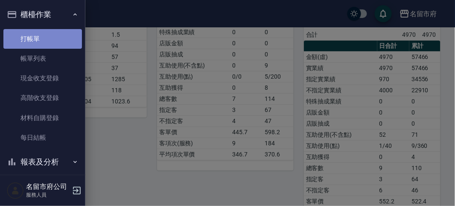
click at [51, 38] on link "打帳單" at bounding box center [42, 39] width 79 height 20
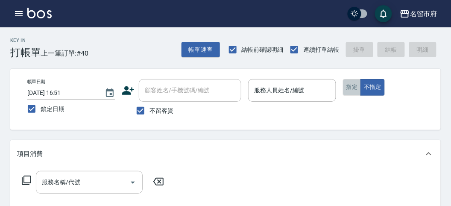
drag, startPoint x: 348, startPoint y: 87, endPoint x: 274, endPoint y: 78, distance: 74.8
click at [348, 86] on button "指定" at bounding box center [352, 87] width 18 height 17
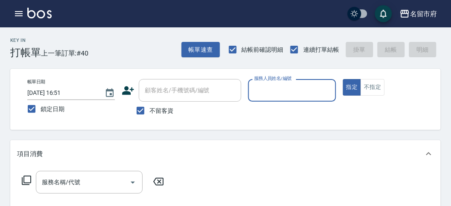
click at [268, 79] on label "服務人員姓名/編號" at bounding box center [273, 78] width 38 height 6
click at [268, 83] on input "服務人員姓名/編號" at bounding box center [292, 90] width 80 height 15
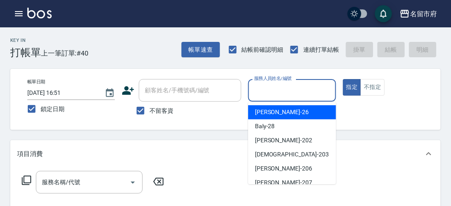
click at [269, 95] on input "服務人員姓名/編號" at bounding box center [292, 90] width 80 height 15
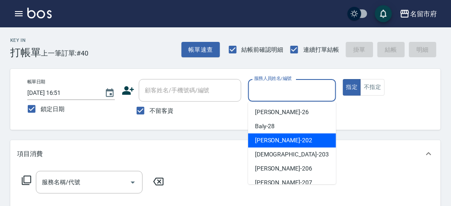
drag, startPoint x: 271, startPoint y: 137, endPoint x: 120, endPoint y: 140, distance: 152.0
click at [268, 137] on span "[PERSON_NAME] -202" at bounding box center [283, 140] width 57 height 9
type input "[PERSON_NAME]-202"
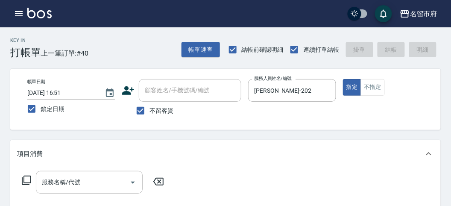
click at [27, 180] on icon at bounding box center [26, 180] width 10 height 10
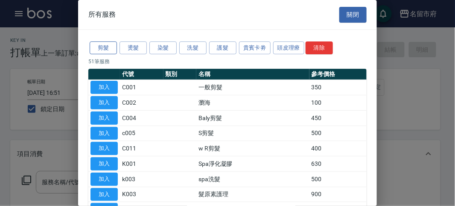
click at [102, 51] on button "剪髮" at bounding box center [103, 47] width 27 height 13
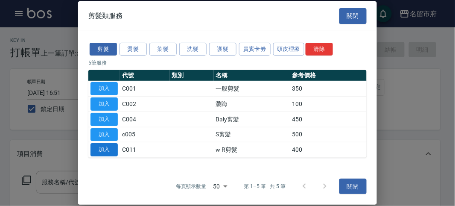
click at [108, 146] on button "加入" at bounding box center [103, 149] width 27 height 13
type input "w R剪髮(C011)"
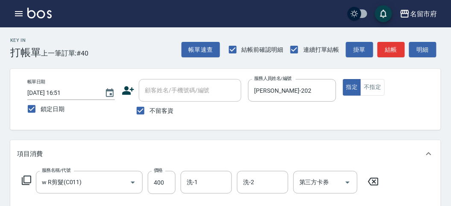
drag, startPoint x: 166, startPoint y: 187, endPoint x: 177, endPoint y: 186, distance: 10.8
click at [166, 187] on input "400" at bounding box center [162, 182] width 28 height 23
type input "700"
click at [392, 55] on button "結帳" at bounding box center [390, 50] width 27 height 16
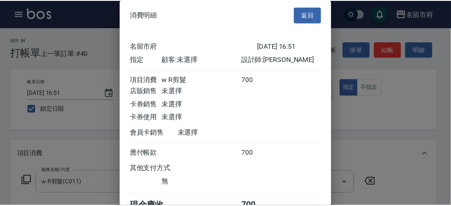
scroll to position [47, 0]
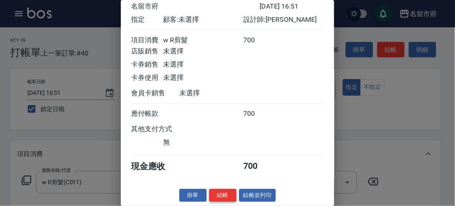
click at [233, 190] on button "結帳" at bounding box center [222, 195] width 27 height 13
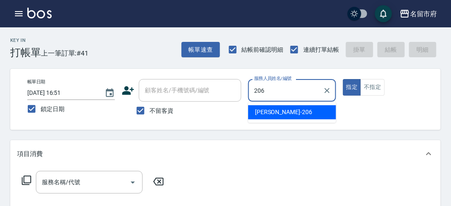
type input "206"
type button "true"
type input "[PERSON_NAME]-206"
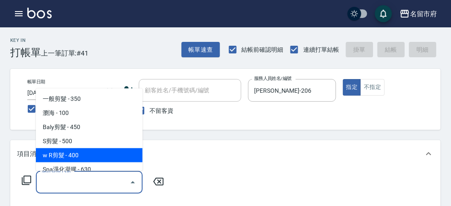
type input "w R剪髮(C011)"
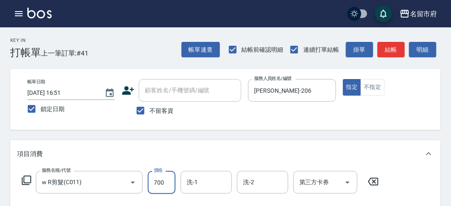
type input "700"
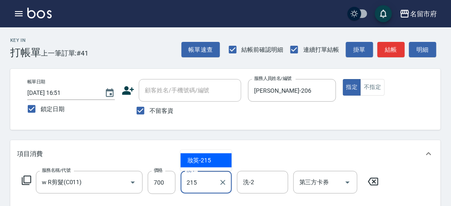
type input "妝英-215"
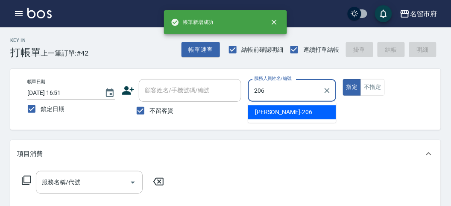
type input "[PERSON_NAME]-206"
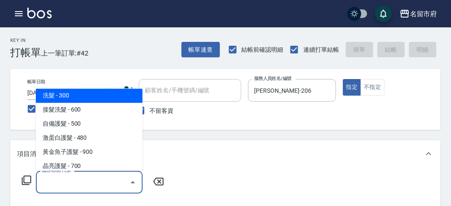
scroll to position [524, 0]
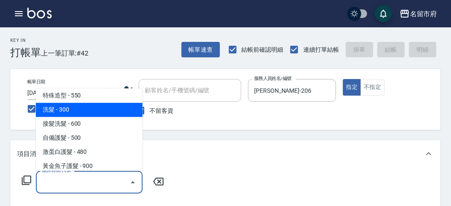
type input "洗髮(S011)"
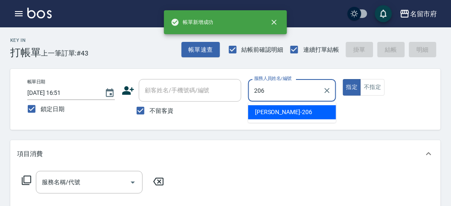
type input "[PERSON_NAME]-206"
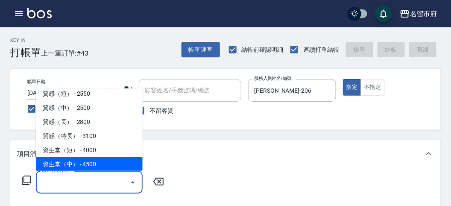
scroll to position [273, 0]
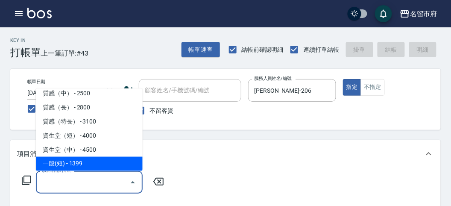
type input "一般(短)(R000)"
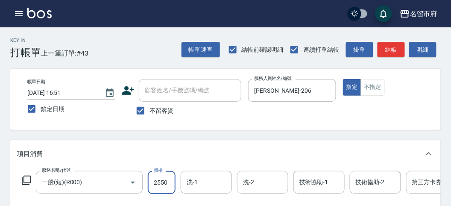
type input "2550"
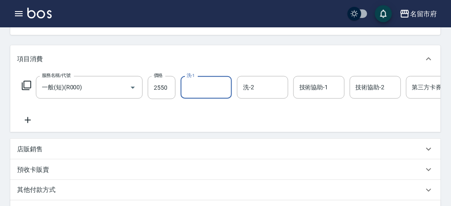
scroll to position [142, 0]
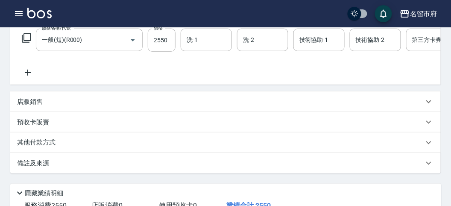
click at [73, 147] on div "其他付款方式" at bounding box center [220, 142] width 406 height 9
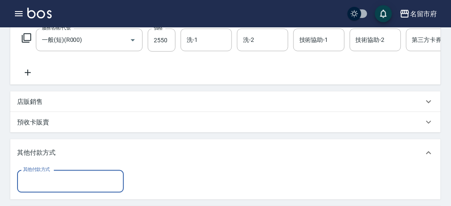
scroll to position [0, 0]
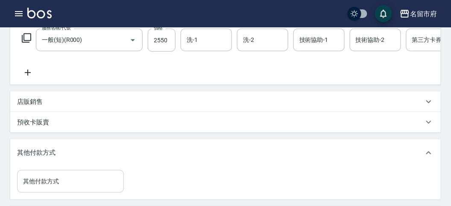
click at [49, 181] on div "其他付款方式 其他付款方式" at bounding box center [70, 181] width 107 height 23
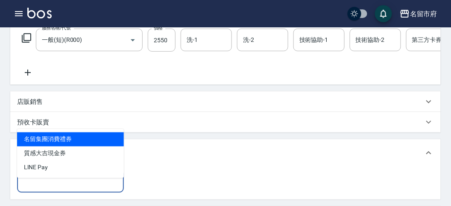
click at [50, 187] on input "其他付款方式" at bounding box center [70, 181] width 99 height 15
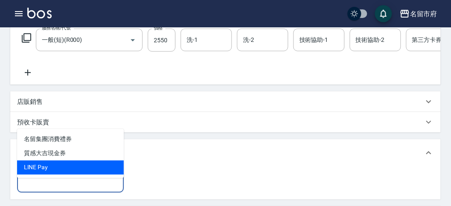
click at [45, 163] on span "LlNE Pay" at bounding box center [70, 167] width 107 height 14
type input "LlNE Pay"
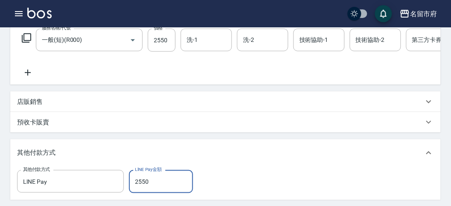
type input "2550"
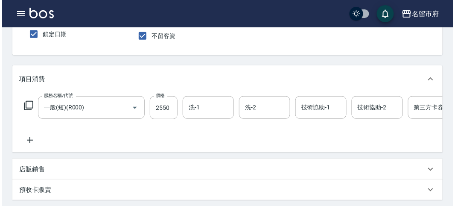
scroll to position [27, 0]
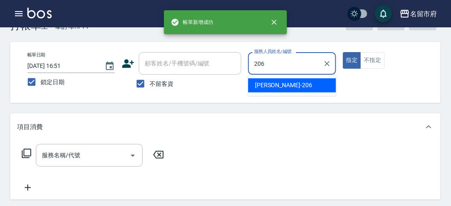
type input "[PERSON_NAME]-206"
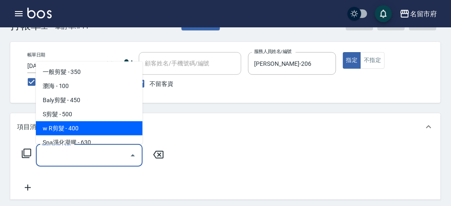
type input "w R剪髮(C011)"
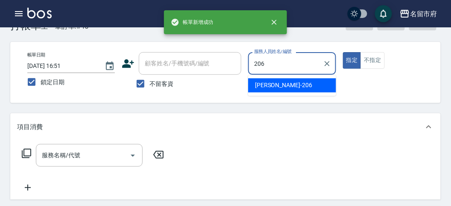
type input "[PERSON_NAME]-206"
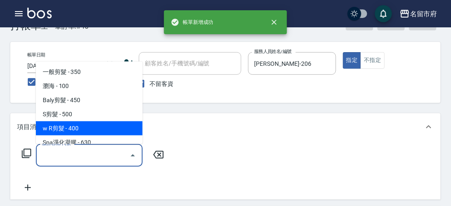
type input "w R剪髮(C011)"
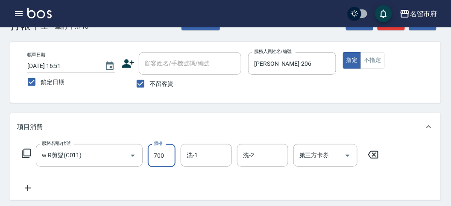
type input "700"
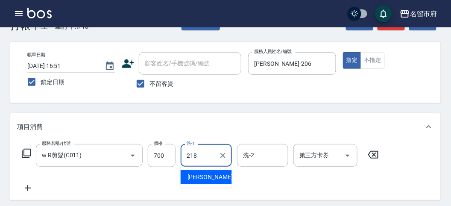
type input "Min Min-218"
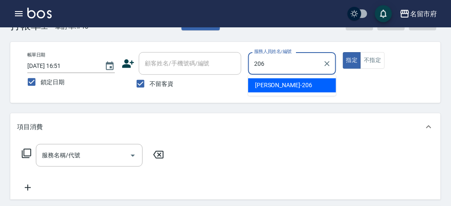
type input "[PERSON_NAME]-206"
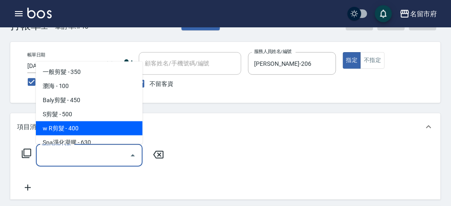
type input "w R剪髮(C011)"
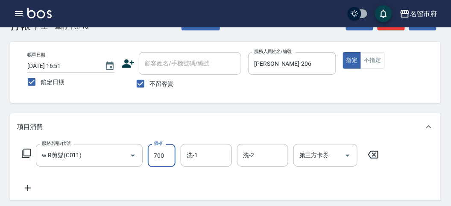
type input "700"
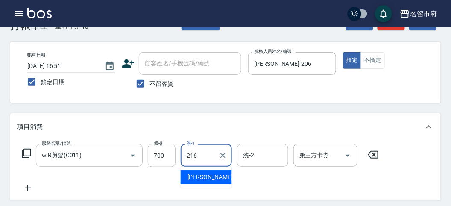
type input "小靜-216"
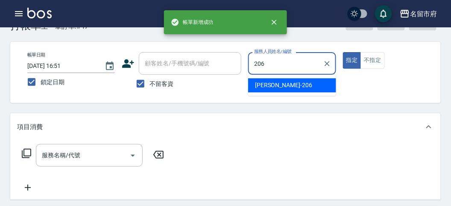
type input "[PERSON_NAME]-206"
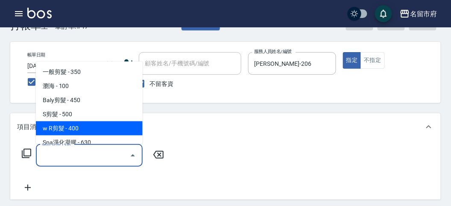
type input "w R剪髮(C011)"
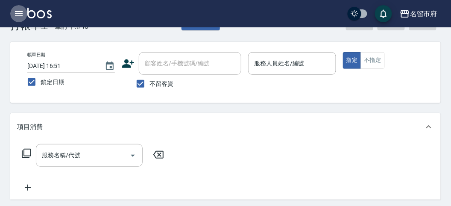
click at [20, 13] on icon "button" at bounding box center [19, 13] width 8 height 5
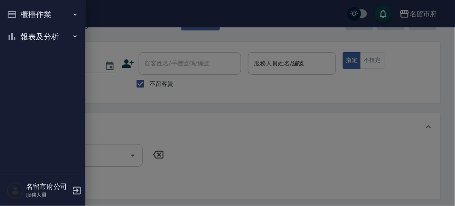
click at [20, 13] on button "櫃檯作業" at bounding box center [42, 14] width 79 height 22
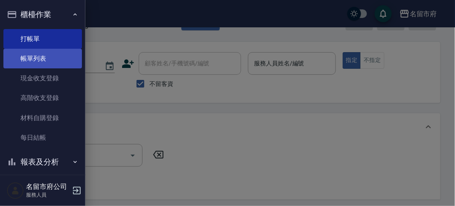
click at [21, 63] on link "帳單列表" at bounding box center [42, 59] width 79 height 20
click at [25, 60] on link "帳單列表" at bounding box center [42, 59] width 79 height 20
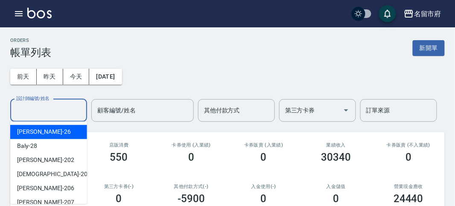
click at [67, 105] on input "設計師編號/姓名" at bounding box center [48, 110] width 69 height 15
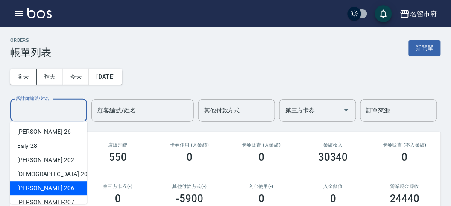
click at [64, 184] on div "[PERSON_NAME] -206" at bounding box center [48, 188] width 77 height 14
type input "[PERSON_NAME]-206"
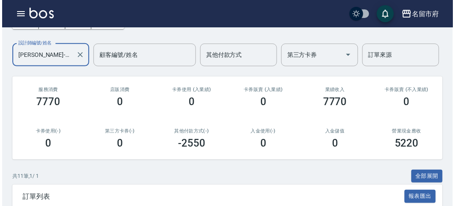
scroll to position [245, 0]
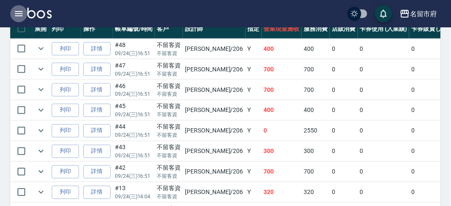
click at [19, 16] on icon "button" at bounding box center [19, 13] width 8 height 5
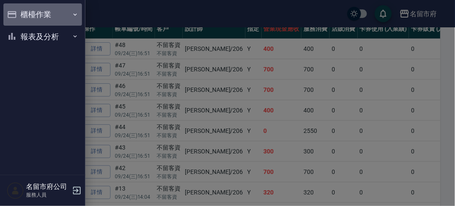
click at [19, 16] on button "櫃檯作業" at bounding box center [42, 14] width 79 height 22
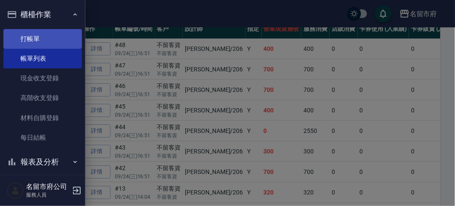
click at [28, 35] on link "打帳單" at bounding box center [42, 39] width 79 height 20
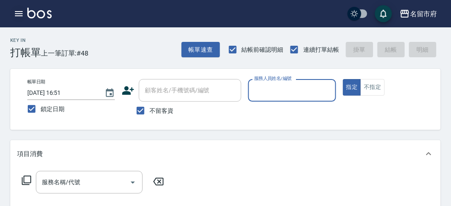
click at [26, 15] on button "button" at bounding box center [18, 13] width 17 height 17
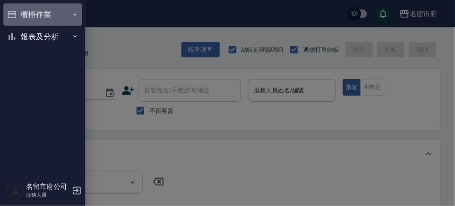
click at [24, 13] on button "櫃檯作業" at bounding box center [42, 14] width 79 height 22
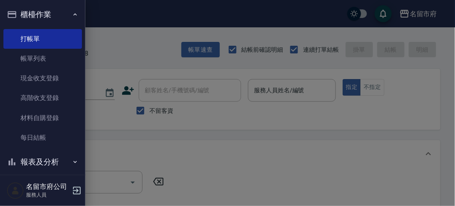
click at [96, 44] on div at bounding box center [227, 103] width 455 height 206
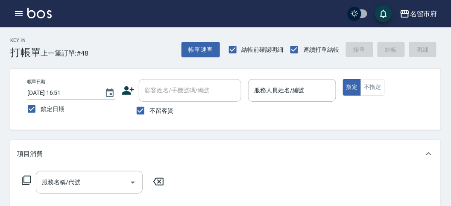
click at [30, 16] on img at bounding box center [39, 13] width 24 height 11
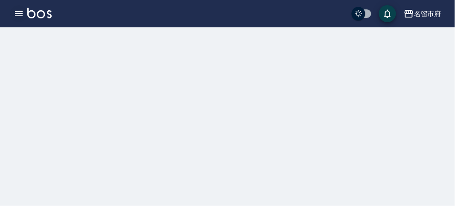
click at [15, 13] on icon "button" at bounding box center [19, 13] width 8 height 5
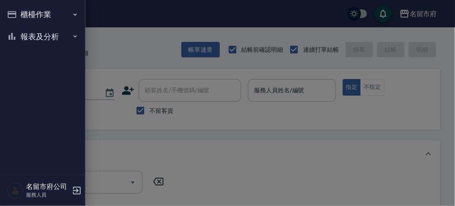
click at [37, 41] on button "報表及分析" at bounding box center [42, 37] width 79 height 22
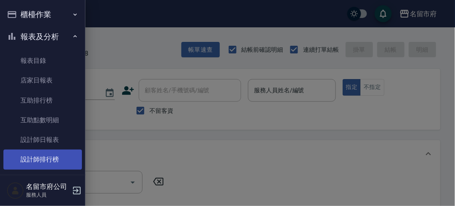
click at [41, 154] on link "設計師排行榜" at bounding box center [42, 159] width 79 height 20
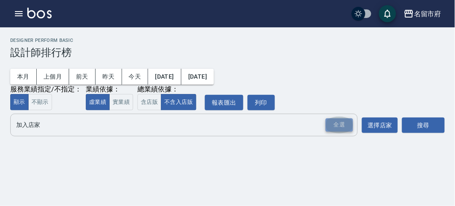
click at [350, 127] on div "全選" at bounding box center [339, 124] width 27 height 13
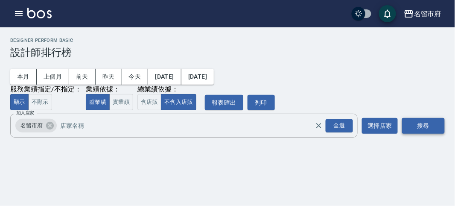
click at [423, 127] on button "搜尋" at bounding box center [423, 126] width 43 height 16
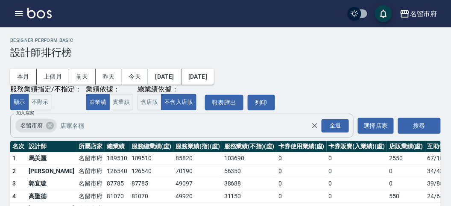
scroll to position [75, 0]
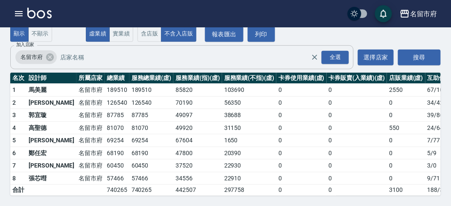
click at [273, 63] on div "名留市府 全選 加入店家" at bounding box center [181, 57] width 343 height 24
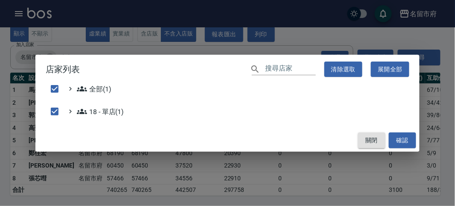
click at [377, 137] on button "關閉" at bounding box center [371, 140] width 27 height 16
checkbox input "false"
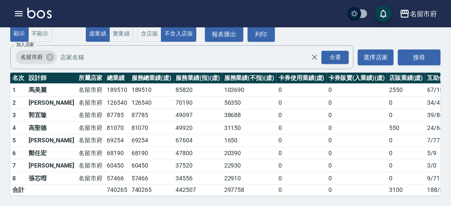
scroll to position [0, 0]
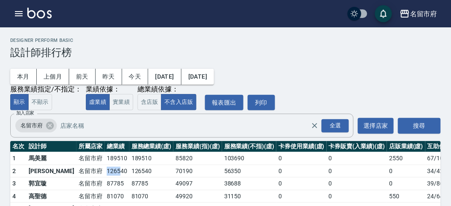
drag, startPoint x: 78, startPoint y: 170, endPoint x: 99, endPoint y: 169, distance: 20.5
click at [105, 169] on td "126540" at bounding box center [117, 170] width 25 height 13
click at [295, 67] on div "本月 上個月 [DATE] [DATE] [DATE] [DATE] [DATE] 服務業績指定/不指定： 顯示 不顯示 業績依據： 虛業績 實業績 總業績依…" at bounding box center [225, 84] width 430 height 52
click at [16, 15] on icon "button" at bounding box center [19, 13] width 8 height 5
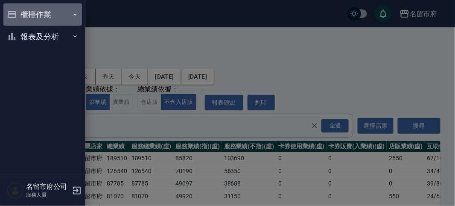
click at [16, 15] on icon "button" at bounding box center [12, 14] width 9 height 7
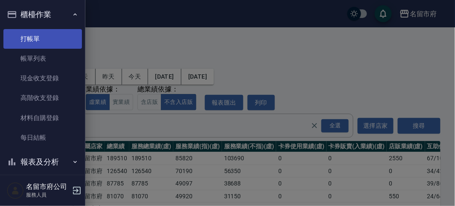
click at [29, 35] on link "打帳單" at bounding box center [42, 39] width 79 height 20
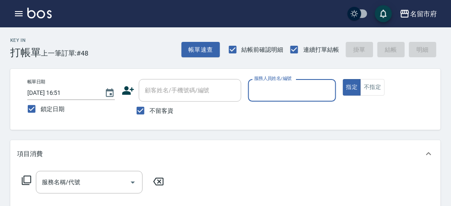
click at [260, 93] on input "服務人員姓名/編號" at bounding box center [292, 90] width 80 height 15
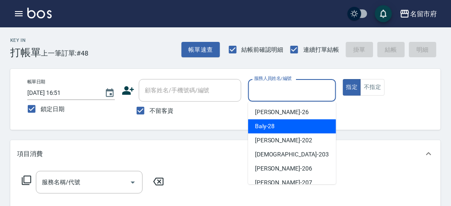
click at [261, 125] on span "Baly -28" at bounding box center [265, 126] width 20 height 9
type input "Baly-28"
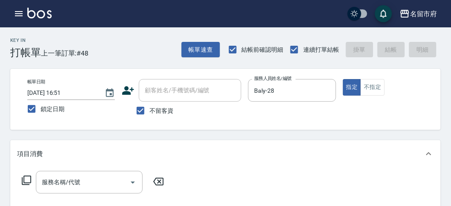
click at [26, 178] on icon at bounding box center [26, 180] width 10 height 10
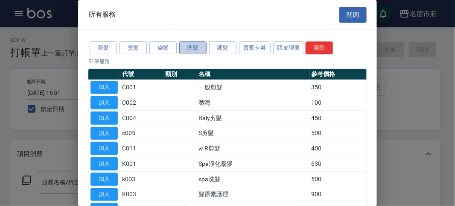
click at [198, 45] on button "洗髮" at bounding box center [192, 47] width 27 height 13
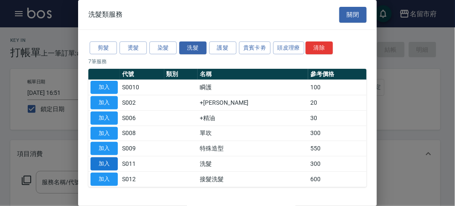
click at [101, 162] on button "加入" at bounding box center [103, 163] width 27 height 13
type input "洗髮(S011)"
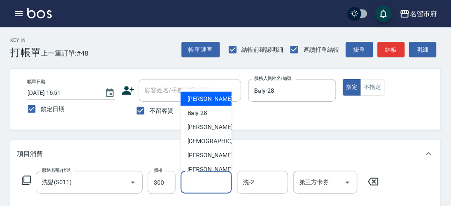
click at [190, 186] on input "洗-1" at bounding box center [206, 182] width 44 height 15
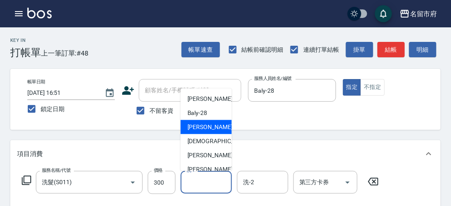
scroll to position [93, 0]
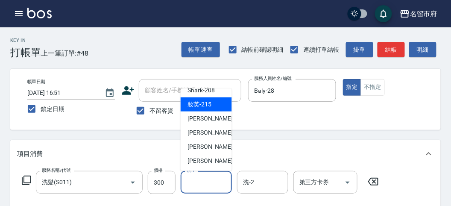
click at [210, 106] on span "妝英 -215" at bounding box center [199, 104] width 24 height 9
type input "妝英-215"
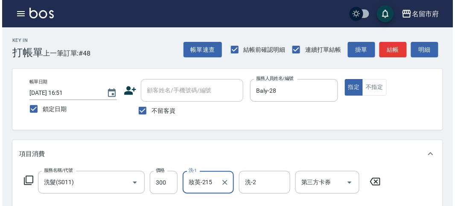
scroll to position [237, 0]
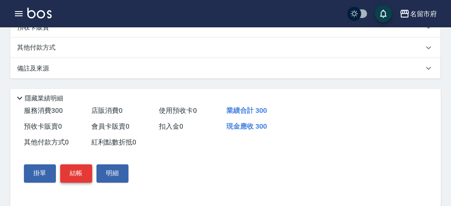
drag, startPoint x: 84, startPoint y: 175, endPoint x: 82, endPoint y: 170, distance: 5.7
click at [83, 173] on button "結帳" at bounding box center [76, 173] width 32 height 18
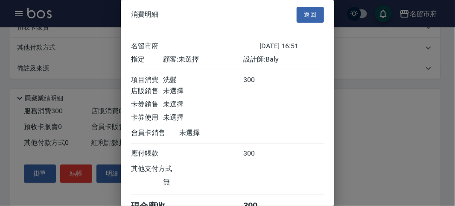
scroll to position [47, 0]
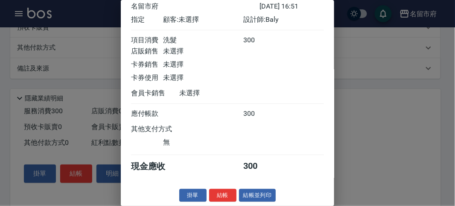
drag, startPoint x: 225, startPoint y: 198, endPoint x: 218, endPoint y: 195, distance: 7.5
click at [225, 197] on button "結帳" at bounding box center [222, 195] width 27 height 13
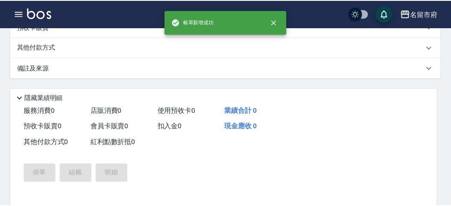
scroll to position [0, 0]
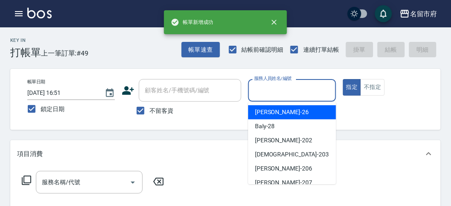
drag, startPoint x: 294, startPoint y: 90, endPoint x: 277, endPoint y: 114, distance: 28.7
click at [292, 91] on input "服務人員姓名/編號" at bounding box center [292, 90] width 80 height 15
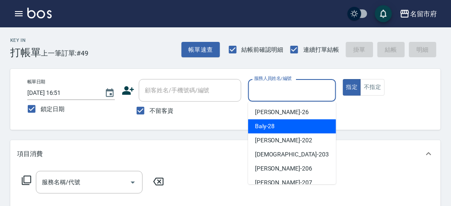
click at [274, 124] on div "Baly -28" at bounding box center [292, 126] width 88 height 14
type input "Baly-28"
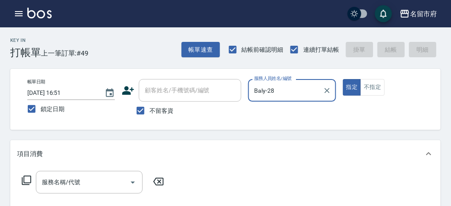
click at [26, 178] on icon at bounding box center [26, 180] width 10 height 10
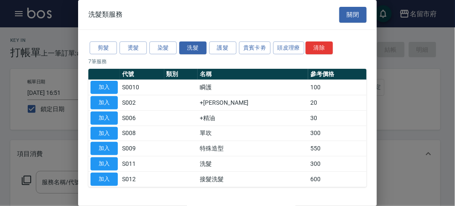
drag, startPoint x: 105, startPoint y: 161, endPoint x: 109, endPoint y: 151, distance: 10.5
click at [103, 159] on button "加入" at bounding box center [103, 163] width 27 height 13
type input "洗髮(S011)"
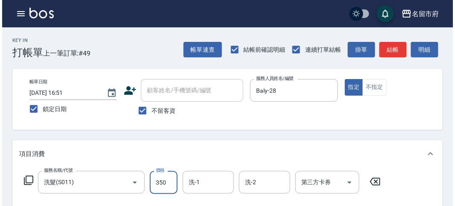
scroll to position [250, 0]
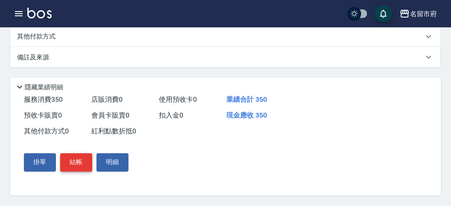
type input "350"
drag, startPoint x: 68, startPoint y: 156, endPoint x: 76, endPoint y: 160, distance: 9.2
click at [67, 157] on button "結帳" at bounding box center [76, 162] width 32 height 18
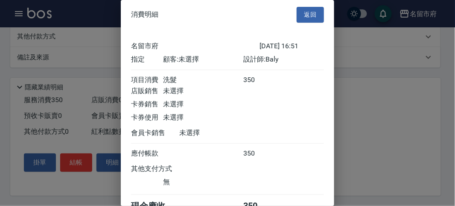
scroll to position [47, 0]
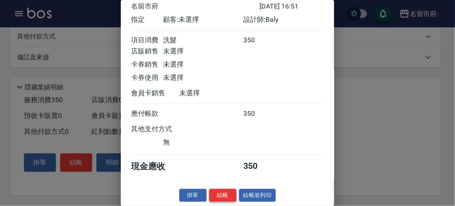
click at [210, 190] on button "結帳" at bounding box center [222, 195] width 27 height 13
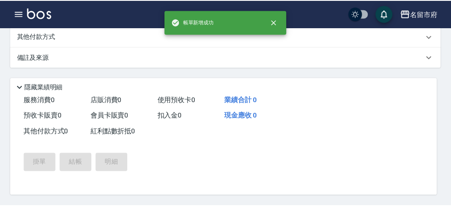
scroll to position [0, 0]
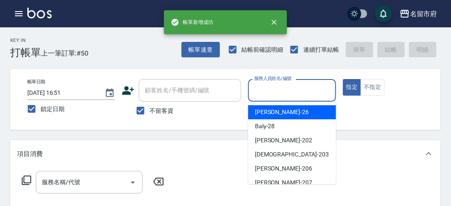
click at [289, 95] on input "服務人員姓名/編號" at bounding box center [292, 90] width 80 height 15
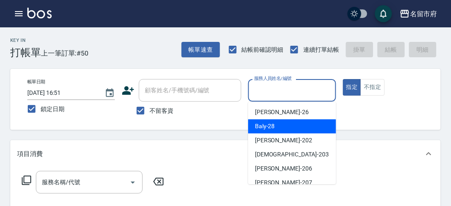
drag, startPoint x: 276, startPoint y: 125, endPoint x: 200, endPoint y: 134, distance: 76.0
click at [275, 126] on div "Baly -28" at bounding box center [292, 126] width 88 height 14
type input "Baly-28"
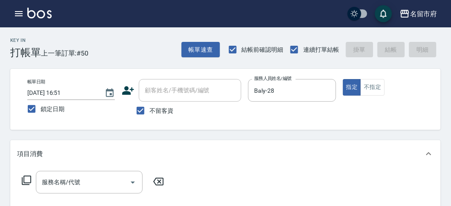
click at [23, 180] on icon at bounding box center [26, 180] width 10 height 10
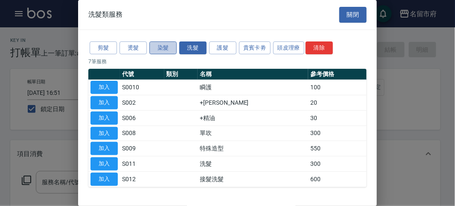
click at [164, 47] on button "染髮" at bounding box center [162, 47] width 27 height 13
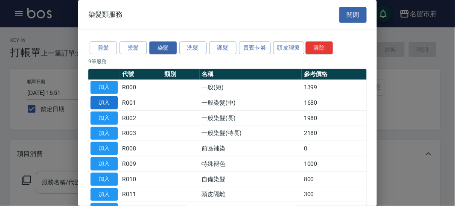
drag, startPoint x: 108, startPoint y: 100, endPoint x: 100, endPoint y: 100, distance: 7.7
click at [109, 100] on button "加入" at bounding box center [103, 102] width 27 height 13
type input "一般染髮(中)(R001)"
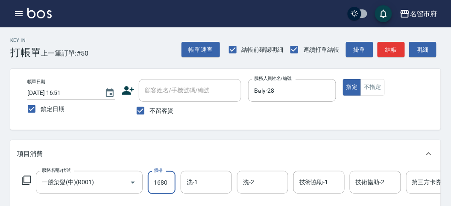
click at [157, 181] on input "1680" at bounding box center [162, 182] width 28 height 23
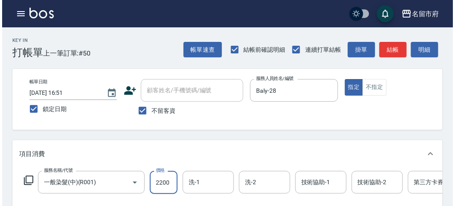
scroll to position [258, 0]
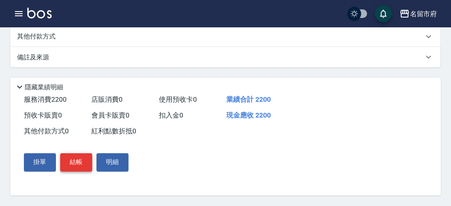
type input "2200"
click at [66, 165] on button "結帳" at bounding box center [76, 162] width 32 height 18
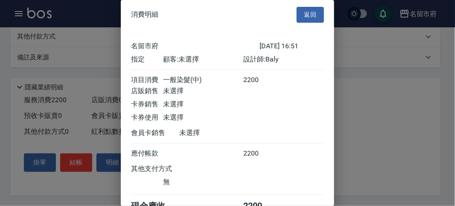
scroll to position [47, 0]
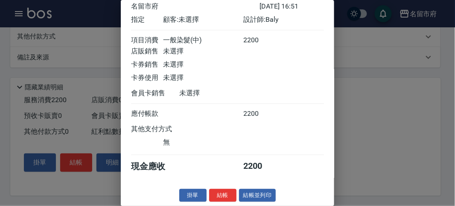
drag, startPoint x: 217, startPoint y: 188, endPoint x: 217, endPoint y: 182, distance: 6.0
click at [217, 187] on div "消費明細 返回 名留市府 [DATE] 16:51 指定 顧客: 未選擇 設計師: Baly 項目消費 一般染髮(中) 2200 店販銷售 未選擇 卡券銷售 …" at bounding box center [227, 103] width 213 height 206
click at [219, 194] on button "結帳" at bounding box center [222, 195] width 27 height 13
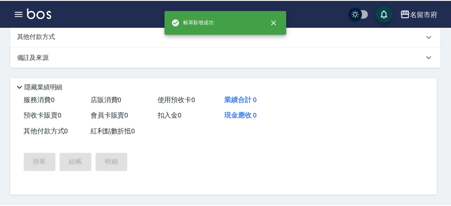
scroll to position [0, 0]
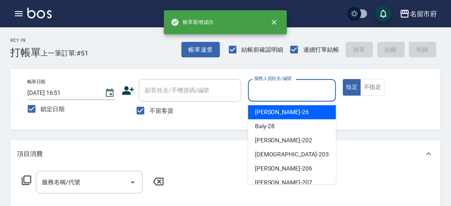
drag, startPoint x: 293, startPoint y: 93, endPoint x: 280, endPoint y: 115, distance: 24.9
click at [293, 93] on input "服務人員姓名/編號" at bounding box center [292, 90] width 80 height 15
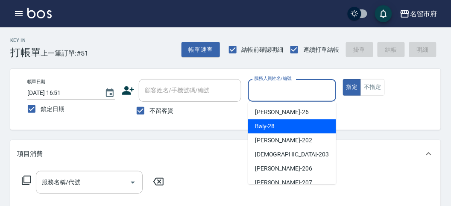
drag, startPoint x: 276, startPoint y: 126, endPoint x: 55, endPoint y: 126, distance: 221.1
click at [272, 126] on div "Baly -28" at bounding box center [292, 126] width 88 height 14
type input "Baly-28"
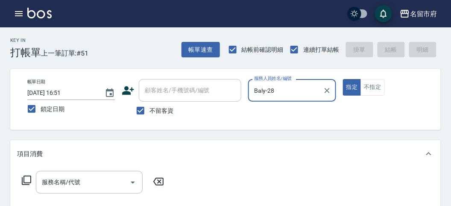
drag, startPoint x: 27, startPoint y: 177, endPoint x: 54, endPoint y: 155, distance: 35.1
click at [24, 172] on div "服務名稱/代號 服務名稱/代號" at bounding box center [93, 182] width 152 height 23
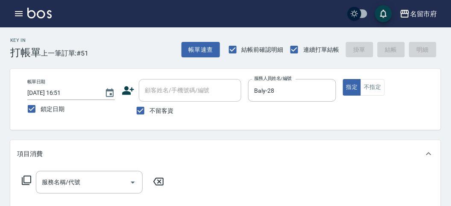
click at [29, 176] on icon at bounding box center [26, 180] width 10 height 10
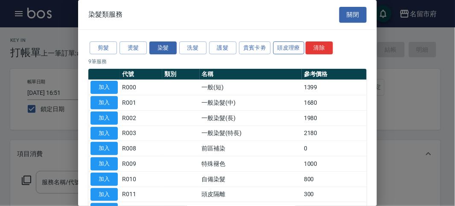
click at [288, 47] on button "頭皮理療" at bounding box center [289, 47] width 32 height 13
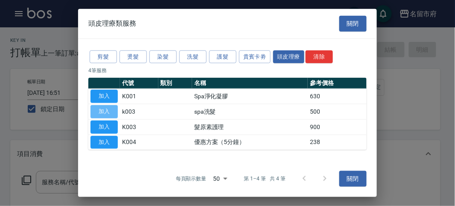
drag, startPoint x: 104, startPoint y: 113, endPoint x: 33, endPoint y: 160, distance: 85.4
click at [102, 113] on button "加入" at bounding box center [103, 111] width 27 height 13
type input "spa洗髮(k003)"
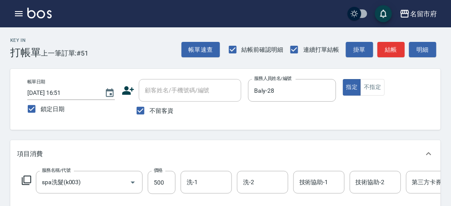
click at [26, 181] on icon at bounding box center [26, 180] width 10 height 10
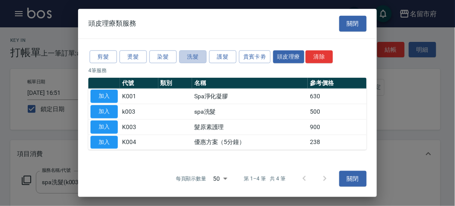
drag, startPoint x: 193, startPoint y: 56, endPoint x: 190, endPoint y: 60, distance: 5.1
click at [193, 57] on button "洗髮" at bounding box center [192, 56] width 27 height 13
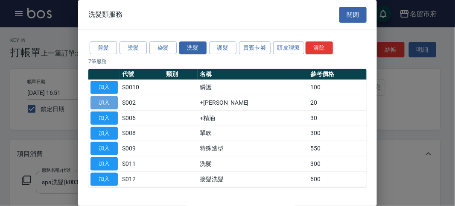
click at [110, 102] on button "加入" at bounding box center [103, 102] width 27 height 13
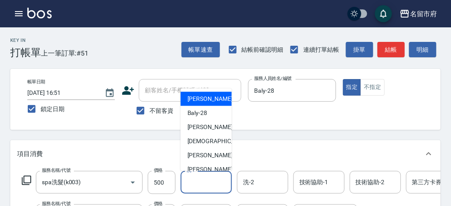
click at [190, 186] on input "洗-1" at bounding box center [206, 182] width 44 height 15
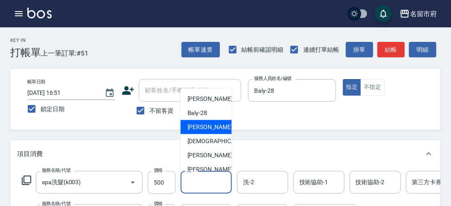
scroll to position [93, 0]
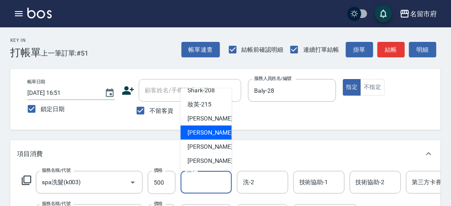
click at [210, 132] on span "Min Min -218" at bounding box center [215, 132] width 57 height 9
type input "Min Min-218"
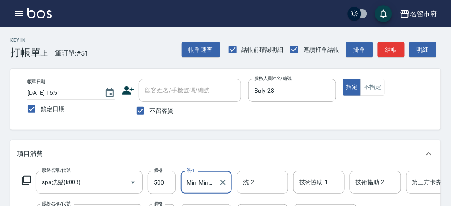
scroll to position [142, 0]
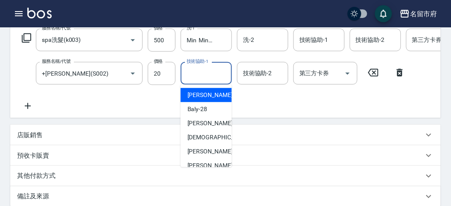
click at [201, 73] on input "技術協助-1" at bounding box center [206, 73] width 44 height 15
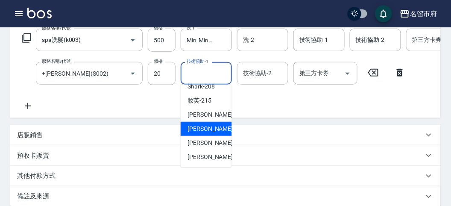
click at [205, 126] on span "Min Min -218" at bounding box center [215, 128] width 57 height 9
type input "Min Min-218"
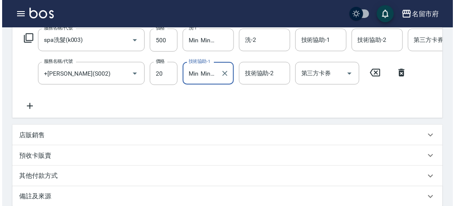
scroll to position [291, 0]
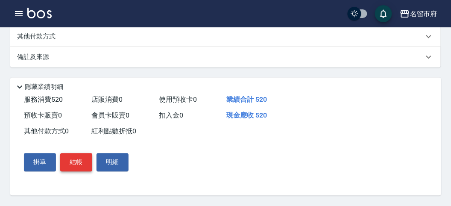
click at [82, 163] on button "結帳" at bounding box center [76, 162] width 32 height 18
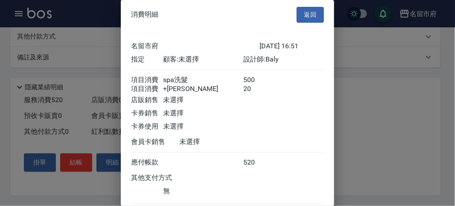
scroll to position [57, 0]
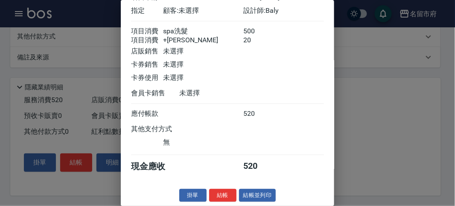
click at [223, 185] on div "消費明細 返回 名留市府 [DATE] 16:51 指定 顧客: 未選擇 設計師: Baly 項目消費 spa洗髮 500 項目消費 +潤絲 20 店販銷售 …" at bounding box center [227, 103] width 213 height 206
click at [214, 193] on button "結帳" at bounding box center [222, 195] width 27 height 13
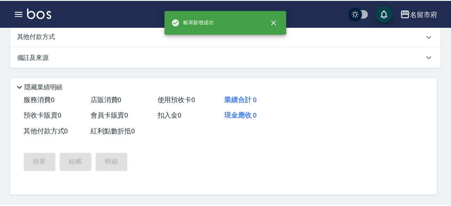
scroll to position [0, 0]
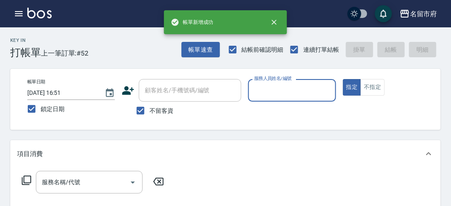
click at [273, 92] on input "服務人員姓名/編號" at bounding box center [292, 90] width 80 height 15
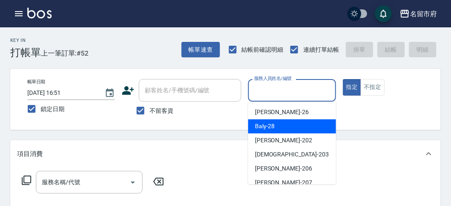
drag, startPoint x: 277, startPoint y: 129, endPoint x: 170, endPoint y: 141, distance: 108.2
click at [277, 129] on div "Baly -28" at bounding box center [292, 126] width 88 height 14
type input "Baly-28"
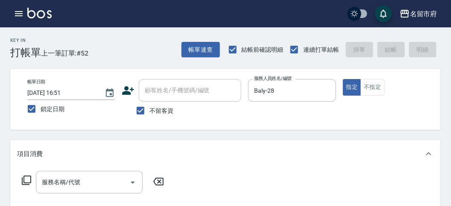
click at [28, 175] on icon at bounding box center [26, 179] width 9 height 9
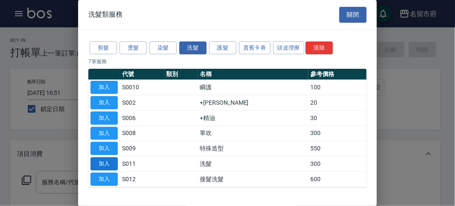
click at [107, 164] on button "加入" at bounding box center [103, 163] width 27 height 13
type input "洗髮(S011)"
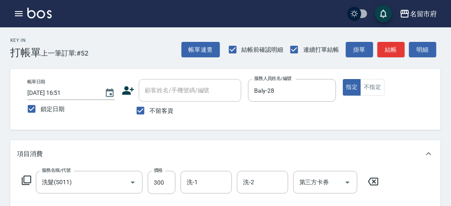
click at [27, 178] on icon at bounding box center [26, 180] width 10 height 10
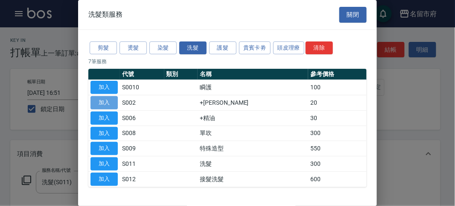
click at [99, 100] on button "加入" at bounding box center [103, 102] width 27 height 13
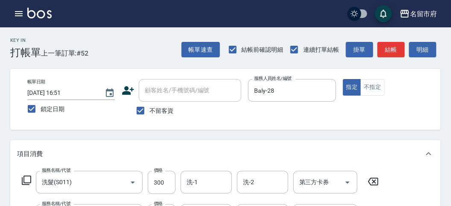
scroll to position [47, 0]
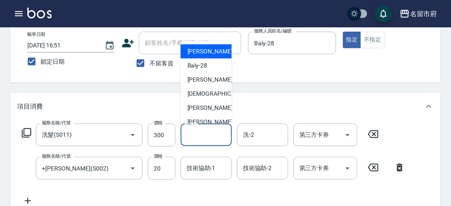
click at [195, 138] on input "洗-1" at bounding box center [206, 134] width 44 height 15
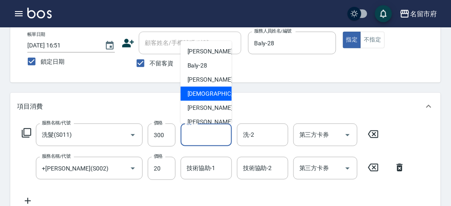
scroll to position [93, 0]
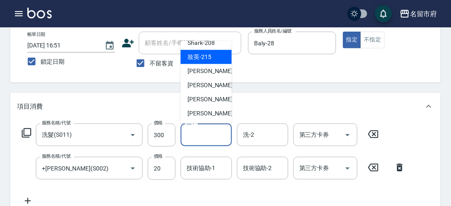
click at [199, 56] on span "妝英 -215" at bounding box center [199, 57] width 24 height 9
type input "妝英-215"
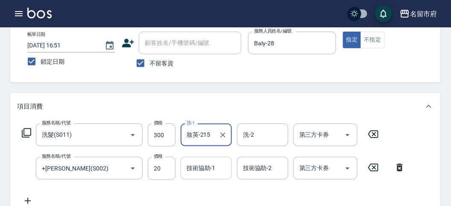
click at [210, 175] on div "技術協助-1" at bounding box center [206, 168] width 51 height 23
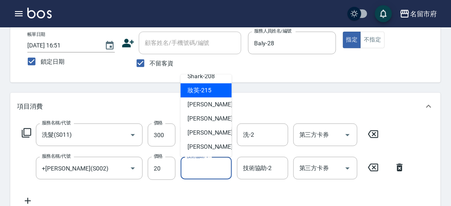
click at [201, 90] on span "妝英 -215" at bounding box center [199, 90] width 24 height 9
type input "妝英-215"
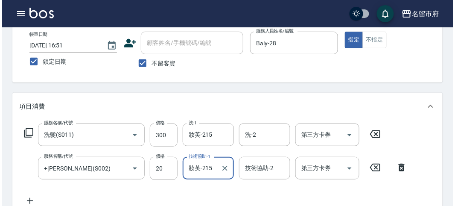
scroll to position [283, 0]
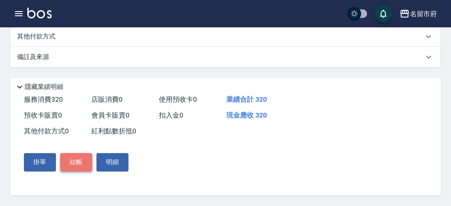
click at [82, 161] on button "結帳" at bounding box center [76, 162] width 32 height 18
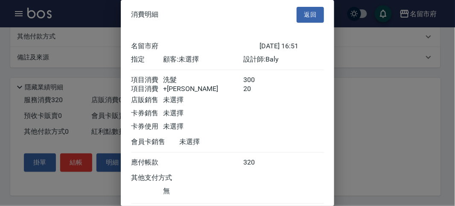
scroll to position [57, 0]
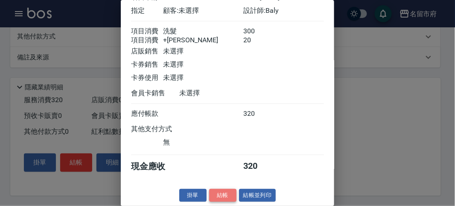
click at [223, 197] on button "結帳" at bounding box center [222, 195] width 27 height 13
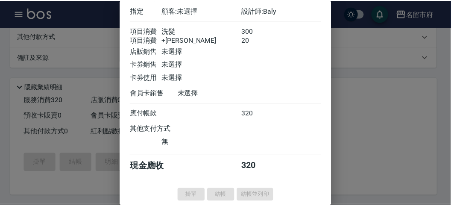
scroll to position [0, 0]
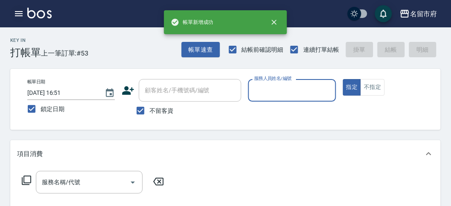
click at [16, 16] on icon "button" at bounding box center [19, 13] width 8 height 5
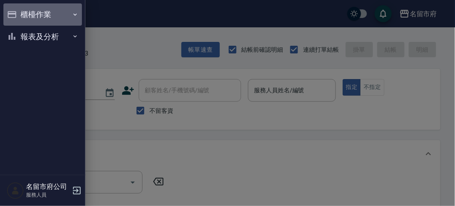
click at [16, 16] on button "櫃檯作業" at bounding box center [42, 14] width 79 height 22
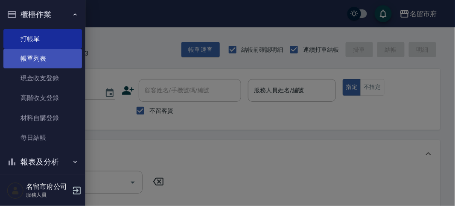
click at [33, 58] on link "帳單列表" at bounding box center [42, 59] width 79 height 20
click at [45, 62] on link "帳單列表" at bounding box center [42, 59] width 79 height 20
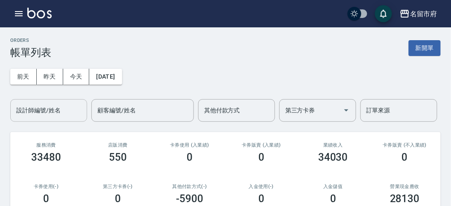
click at [64, 111] on input "設計師編號/姓名" at bounding box center [48, 110] width 69 height 15
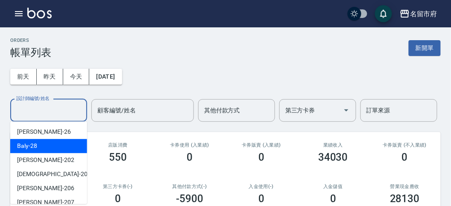
click at [55, 144] on div "Baly -28" at bounding box center [48, 146] width 77 height 14
type input "Baly-28"
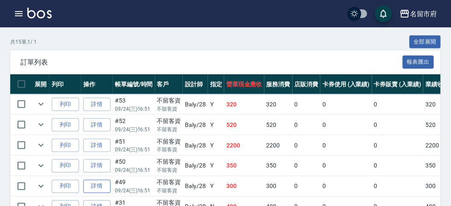
scroll to position [237, 0]
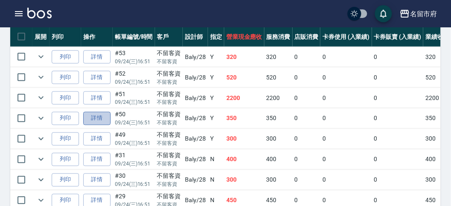
click at [101, 116] on link "詳情" at bounding box center [96, 118] width 27 height 13
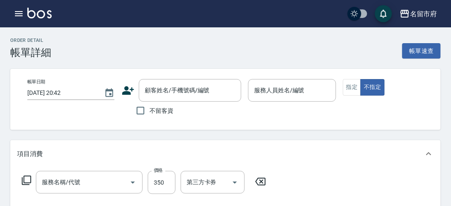
type input "[DATE] 16:51"
checkbox input "true"
type input "Baly-28"
type input "洗髮(S011)"
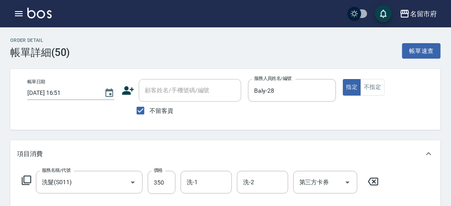
click at [16, 13] on icon "button" at bounding box center [19, 14] width 10 height 10
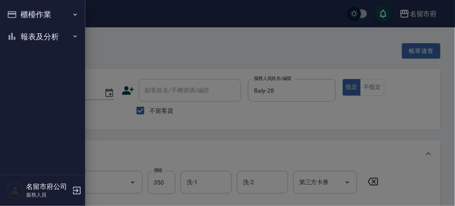
click at [16, 13] on button "櫃檯作業" at bounding box center [42, 14] width 79 height 22
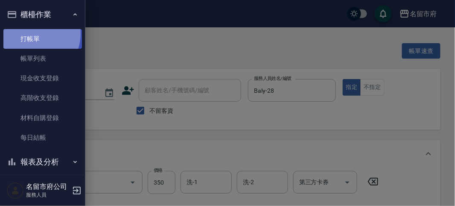
click at [28, 33] on link "打帳單" at bounding box center [42, 39] width 79 height 20
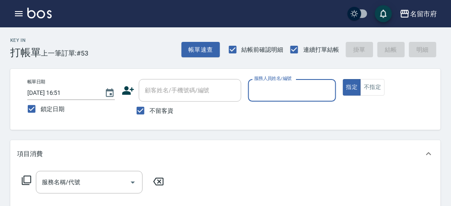
click at [269, 92] on input "服務人員姓名/編號" at bounding box center [292, 90] width 80 height 15
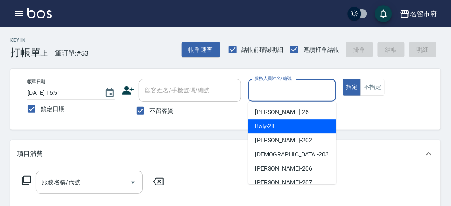
drag, startPoint x: 270, startPoint y: 125, endPoint x: 265, endPoint y: 125, distance: 4.3
click at [270, 125] on span "Baly -28" at bounding box center [265, 126] width 20 height 9
type input "Baly-28"
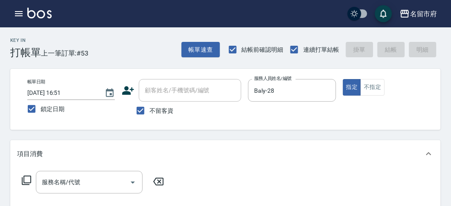
click at [30, 181] on icon at bounding box center [26, 180] width 10 height 10
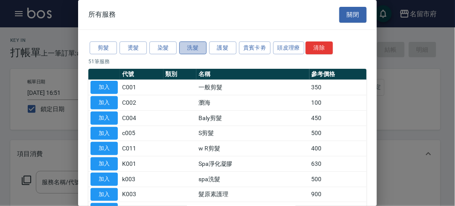
click at [190, 47] on button "洗髮" at bounding box center [192, 47] width 27 height 13
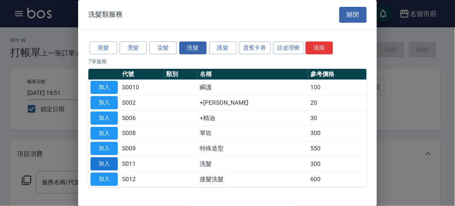
click at [99, 157] on button "加入" at bounding box center [103, 163] width 27 height 13
type input "洗髮(S011)"
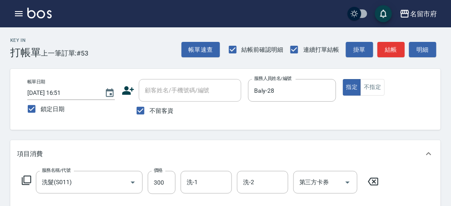
click at [27, 179] on icon at bounding box center [26, 180] width 10 height 10
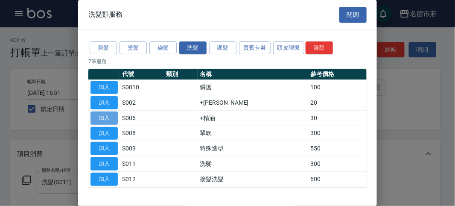
click at [105, 116] on button "加入" at bounding box center [103, 117] width 27 height 13
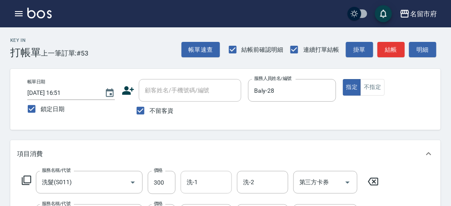
click at [216, 176] on input "洗-1" at bounding box center [206, 182] width 44 height 15
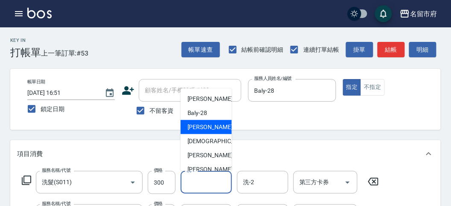
scroll to position [93, 0]
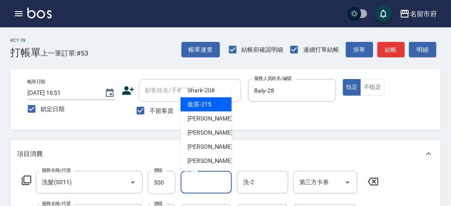
click at [208, 108] on span "妝英 -215" at bounding box center [199, 104] width 24 height 9
type input "妝英-215"
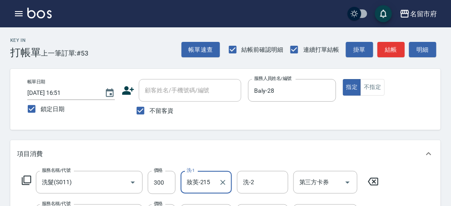
scroll to position [47, 0]
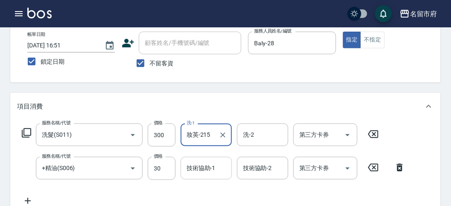
click at [188, 168] on input "技術協助-1" at bounding box center [206, 167] width 44 height 15
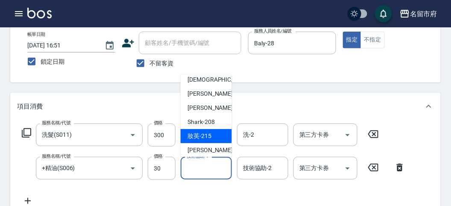
click at [201, 132] on span "妝英 -215" at bounding box center [199, 135] width 24 height 9
type input "妝英-215"
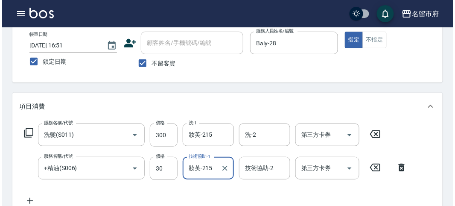
scroll to position [283, 0]
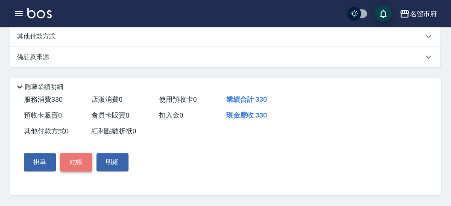
click at [83, 156] on button "結帳" at bounding box center [76, 162] width 32 height 18
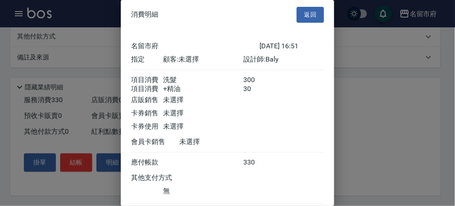
scroll to position [57, 0]
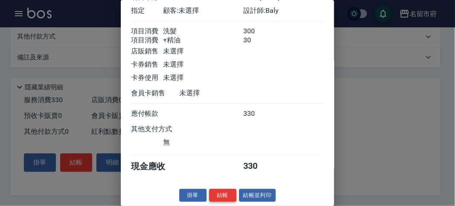
click at [218, 197] on button "結帳" at bounding box center [222, 195] width 27 height 13
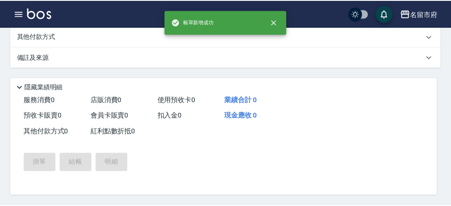
scroll to position [0, 0]
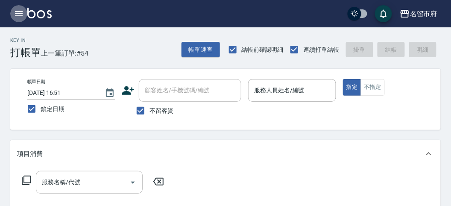
click at [18, 15] on icon "button" at bounding box center [19, 13] width 8 height 5
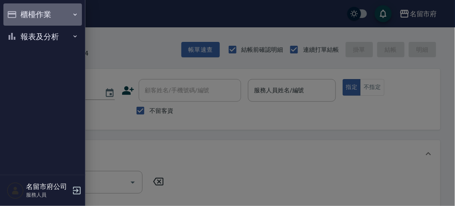
click at [13, 17] on button "櫃檯作業" at bounding box center [42, 14] width 79 height 22
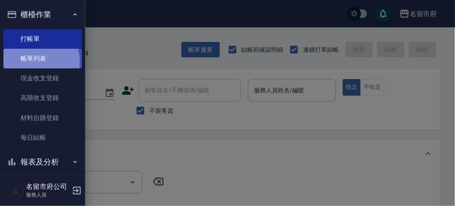
click at [25, 61] on link "帳單列表" at bounding box center [42, 59] width 79 height 20
drag, startPoint x: 25, startPoint y: 61, endPoint x: 38, endPoint y: 58, distance: 13.3
click at [25, 61] on link "帳單列表" at bounding box center [42, 59] width 79 height 20
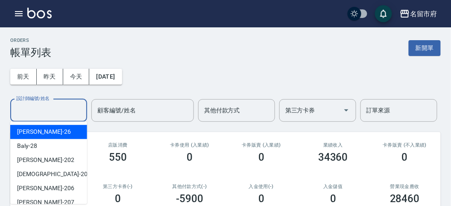
click at [58, 110] on input "設計師編號/姓名" at bounding box center [48, 110] width 69 height 15
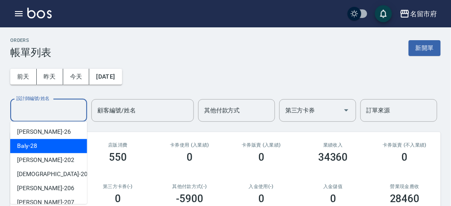
drag, startPoint x: 49, startPoint y: 143, endPoint x: 48, endPoint y: 139, distance: 4.4
click at [50, 142] on div "Baly -28" at bounding box center [48, 146] width 77 height 14
type input "Baly-28"
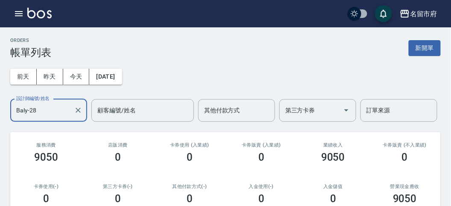
click at [76, 111] on icon "Clear" at bounding box center [78, 110] width 9 height 9
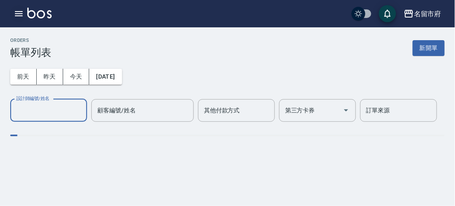
click at [15, 14] on icon "button" at bounding box center [19, 14] width 10 height 10
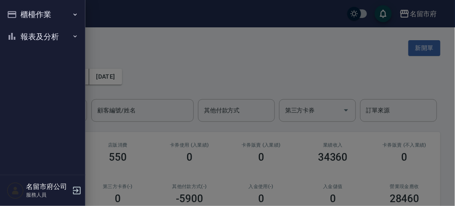
click at [32, 36] on button "報表及分析" at bounding box center [42, 37] width 79 height 22
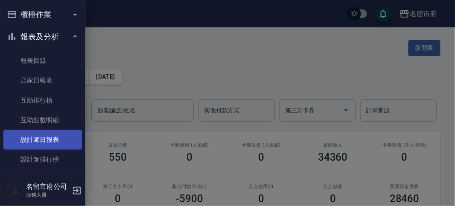
click at [46, 140] on link "設計師日報表" at bounding box center [42, 140] width 79 height 20
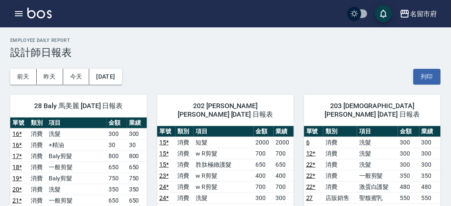
click at [17, 11] on icon "button" at bounding box center [19, 14] width 10 height 10
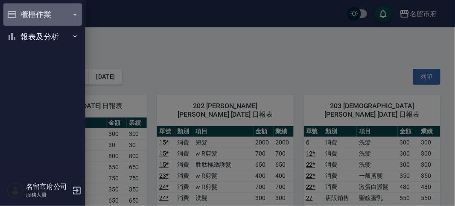
click at [17, 11] on button "櫃檯作業" at bounding box center [42, 14] width 79 height 22
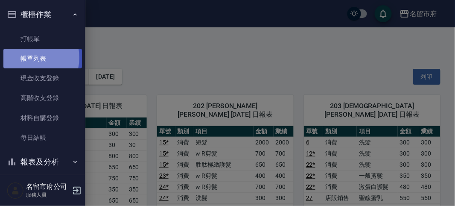
click at [30, 58] on link "帳單列表" at bounding box center [42, 59] width 79 height 20
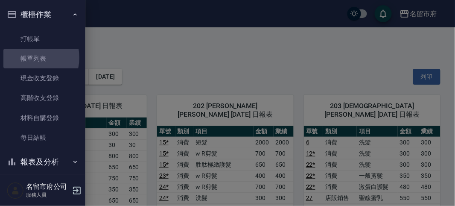
click at [54, 55] on link "帳單列表" at bounding box center [42, 59] width 79 height 20
